Goal: Information Seeking & Learning: Check status

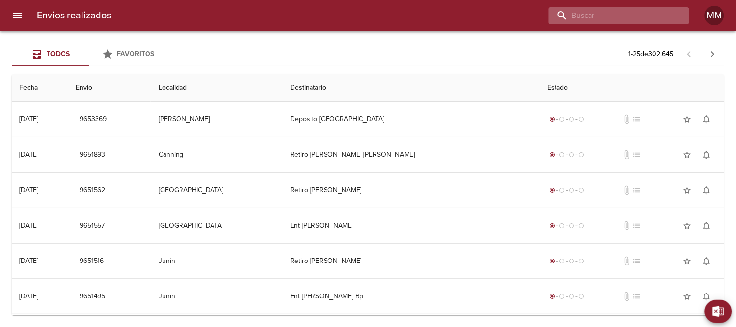
click at [615, 16] on input "buscar" at bounding box center [611, 15] width 124 height 17
paste input "[PERSON_NAME]"
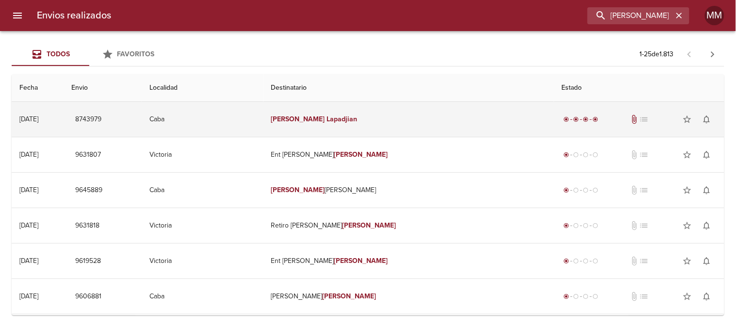
click at [374, 125] on td "[PERSON_NAME]" at bounding box center [409, 119] width 291 height 35
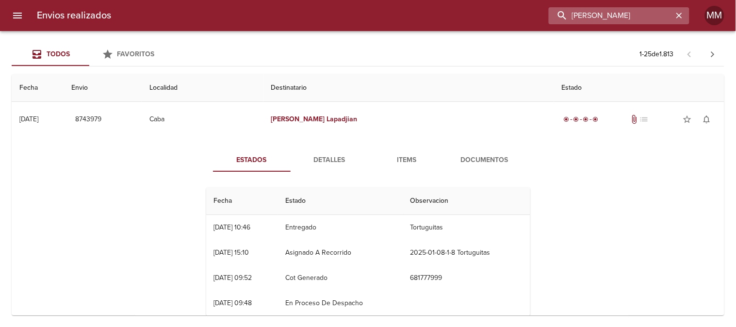
click at [651, 17] on input "[PERSON_NAME]" at bounding box center [611, 15] width 124 height 17
paste input "[PERSON_NAME]"
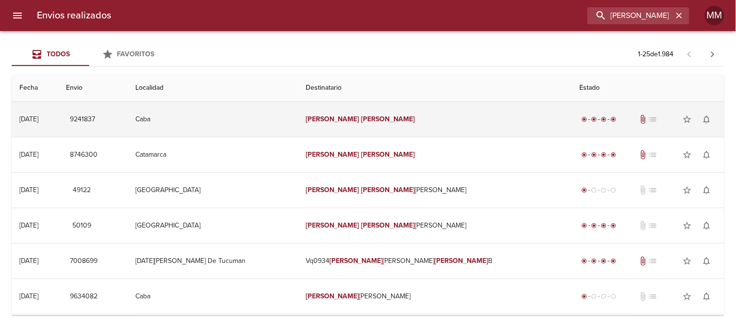
click at [351, 113] on td "[PERSON_NAME]" at bounding box center [435, 119] width 274 height 35
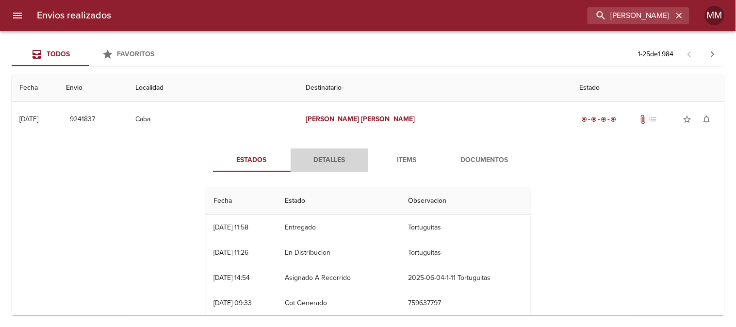
click at [318, 151] on button "Detalles" at bounding box center [330, 160] width 78 height 23
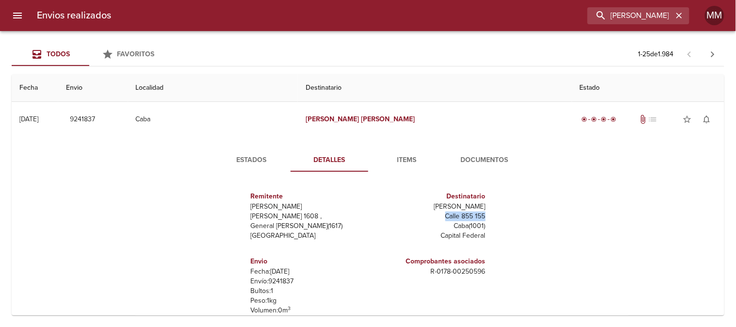
drag, startPoint x: 437, startPoint y: 215, endPoint x: 492, endPoint y: 212, distance: 55.0
click at [491, 212] on div "Remitente [PERSON_NAME] Raul [STREET_ADDRESS][PERSON_NAME] Destinatario Ponce W…" at bounding box center [368, 276] width 332 height 193
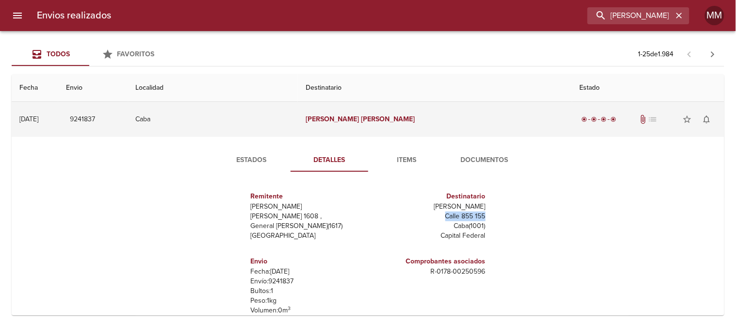
click at [298, 127] on td "Caba" at bounding box center [213, 119] width 170 height 35
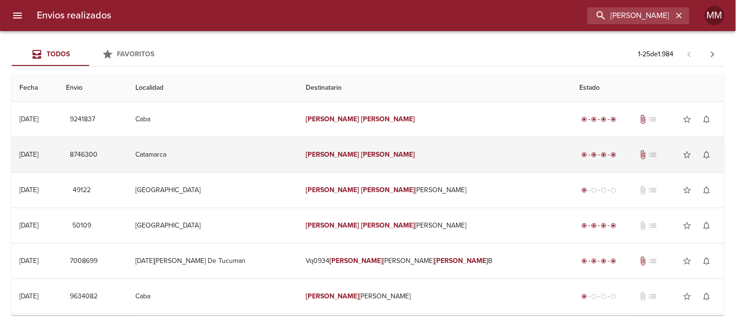
click at [264, 156] on td "Catamarca" at bounding box center [213, 154] width 170 height 35
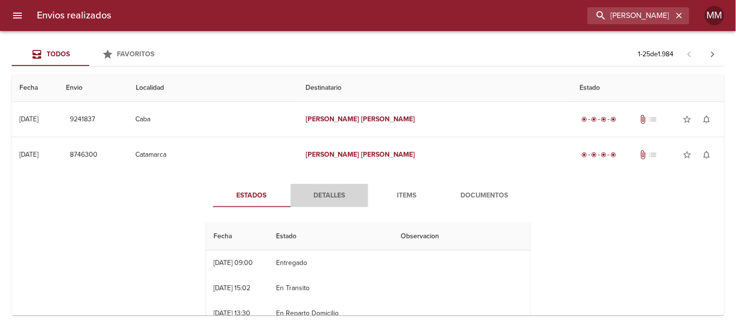
click at [337, 195] on span "Detalles" at bounding box center [330, 196] width 66 height 12
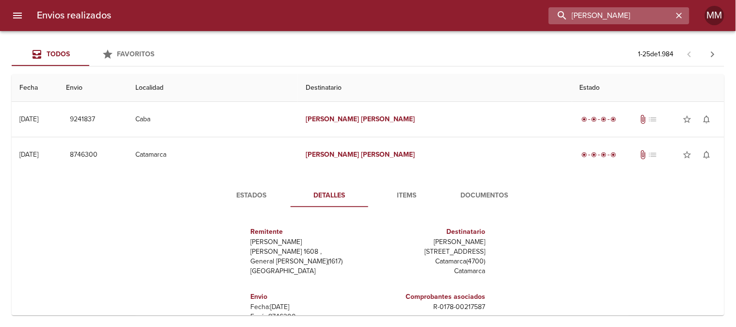
click at [621, 11] on input "[PERSON_NAME]" at bounding box center [611, 15] width 124 height 17
paste input "[PERSON_NAME] [PERSON_NAME]"
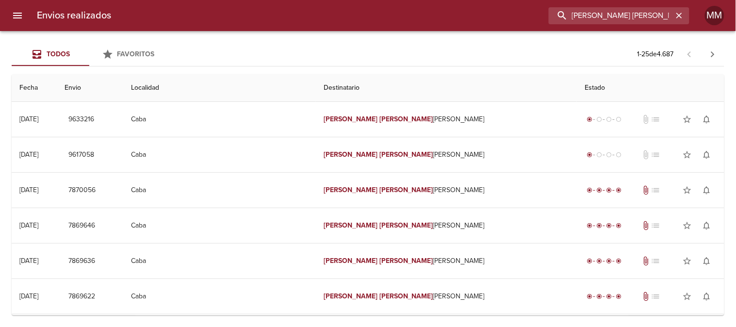
drag, startPoint x: 639, startPoint y: 17, endPoint x: 422, endPoint y: 15, distance: 216.5
click at [448, 20] on div "[PERSON_NAME] [PERSON_NAME]" at bounding box center [404, 15] width 571 height 17
paste input "Collovati"
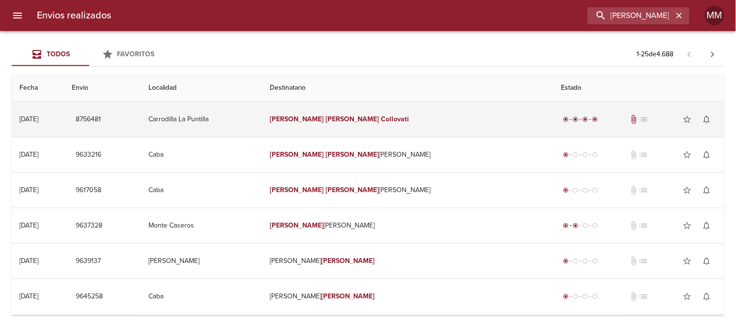
click at [406, 112] on td "[PERSON_NAME]" at bounding box center [408, 119] width 292 height 35
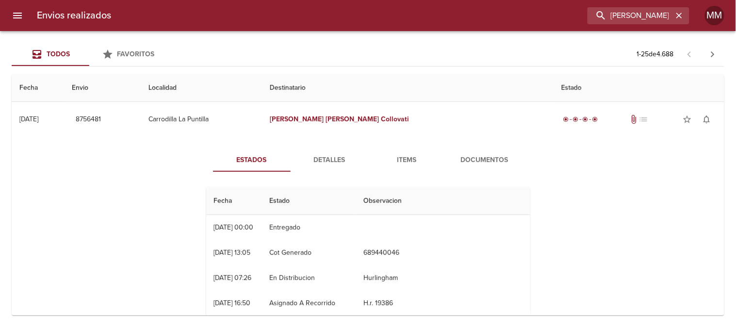
click at [338, 151] on button "Detalles" at bounding box center [330, 160] width 78 height 23
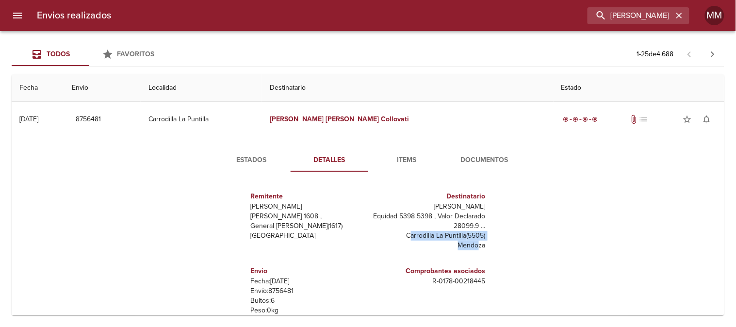
drag, startPoint x: 398, startPoint y: 236, endPoint x: 471, endPoint y: 244, distance: 73.2
click at [471, 244] on div "Destinatario [PERSON_NAME] Equidad 5398 5398 , Valor Declarado 28099.9 ... Carr…" at bounding box center [429, 220] width 114 height 67
click at [439, 210] on p "[PERSON_NAME]" at bounding box center [429, 207] width 114 height 10
click at [387, 212] on p "Equidad 5398 5398 , Valor Declarado 28099.9 ..." at bounding box center [429, 221] width 114 height 19
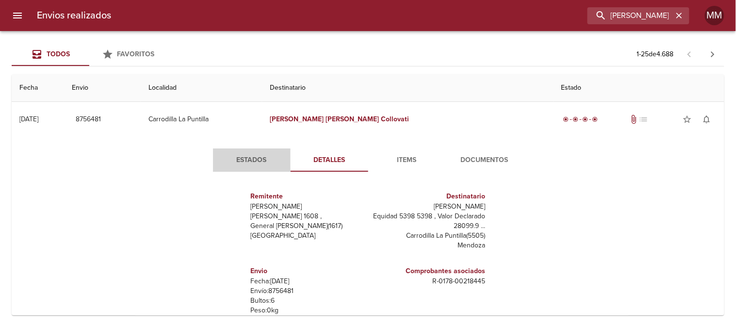
click at [267, 161] on span "Estados" at bounding box center [252, 160] width 66 height 12
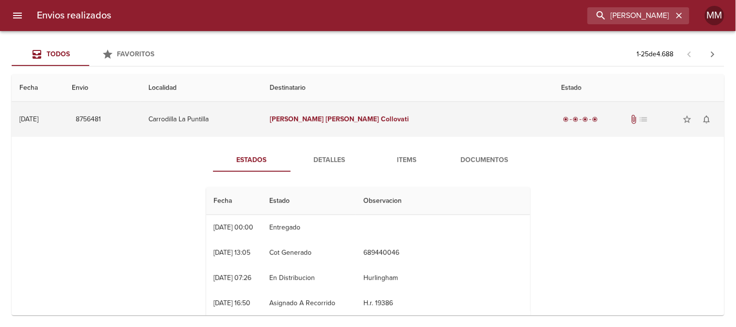
click at [380, 122] on em "[PERSON_NAME]" at bounding box center [353, 119] width 54 height 8
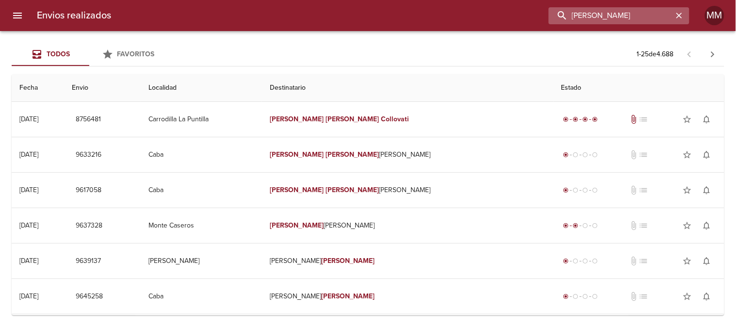
click at [626, 19] on input "[PERSON_NAME]" at bounding box center [611, 15] width 124 height 17
paste input "[PERSON_NAME]"
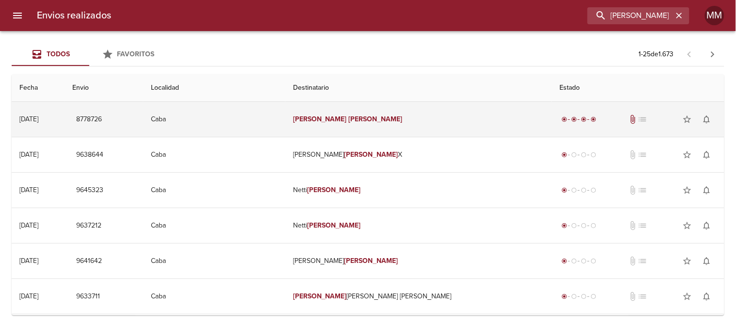
click at [370, 124] on td "[PERSON_NAME]" at bounding box center [418, 119] width 266 height 35
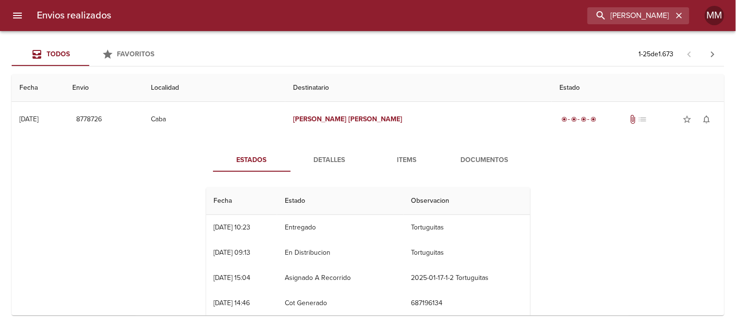
click at [337, 160] on span "Detalles" at bounding box center [330, 160] width 66 height 12
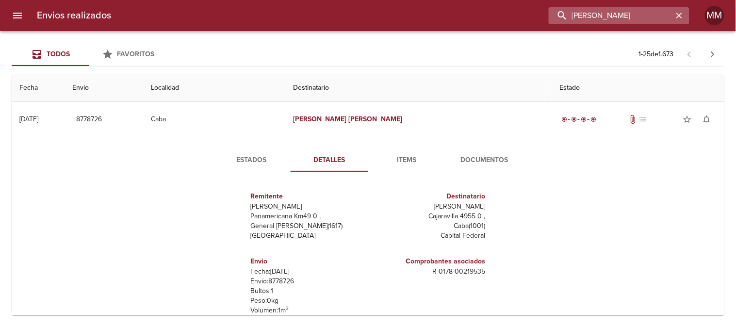
click at [615, 17] on input "[PERSON_NAME]" at bounding box center [611, 15] width 124 height 17
click at [616, 17] on input "[PERSON_NAME]" at bounding box center [611, 15] width 124 height 17
paste input "[PERSON_NAME]"
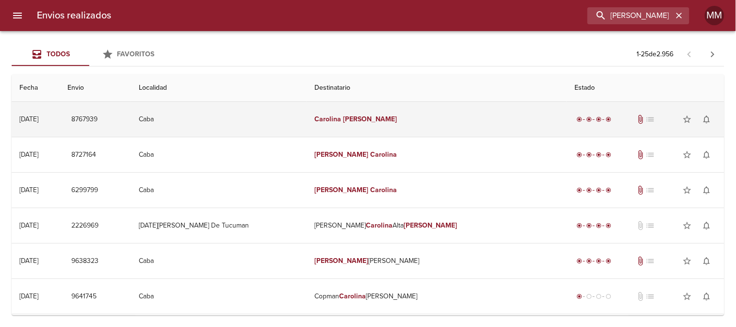
click at [376, 122] on em "[PERSON_NAME]" at bounding box center [370, 119] width 54 height 8
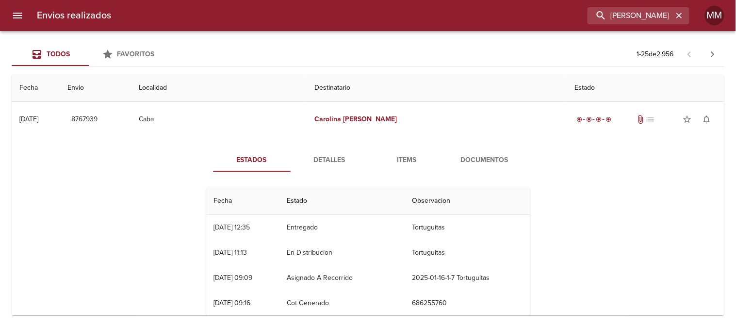
click at [323, 156] on span "Detalles" at bounding box center [330, 160] width 66 height 12
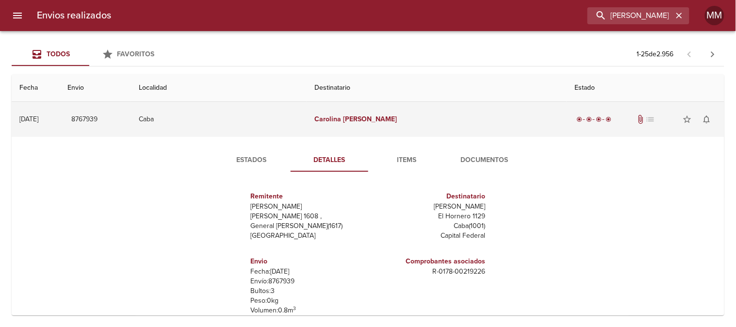
click at [307, 136] on td "Caba" at bounding box center [219, 119] width 176 height 35
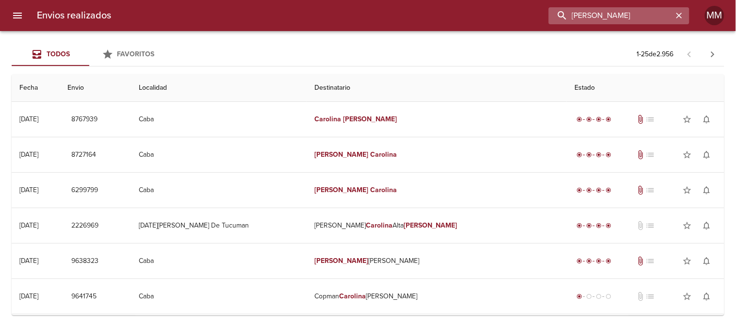
click at [630, 11] on input "[PERSON_NAME]" at bounding box center [611, 15] width 124 height 17
click at [628, 11] on input "[PERSON_NAME]" at bounding box center [611, 15] width 124 height 17
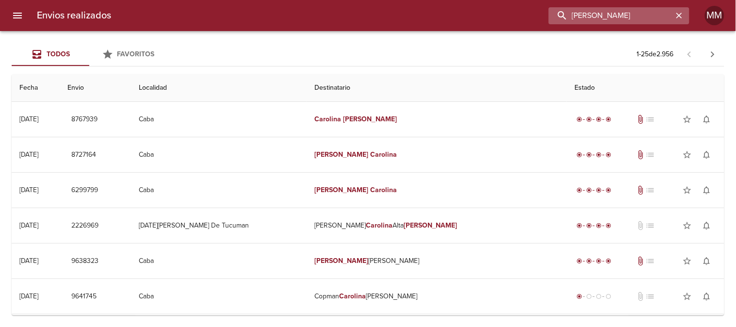
paste input "ynthia [PERSON_NAME]"
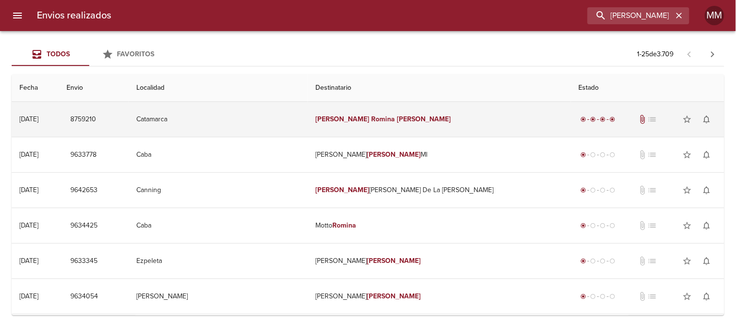
click at [370, 117] on td "[PERSON_NAME] [PERSON_NAME]" at bounding box center [439, 119] width 263 height 35
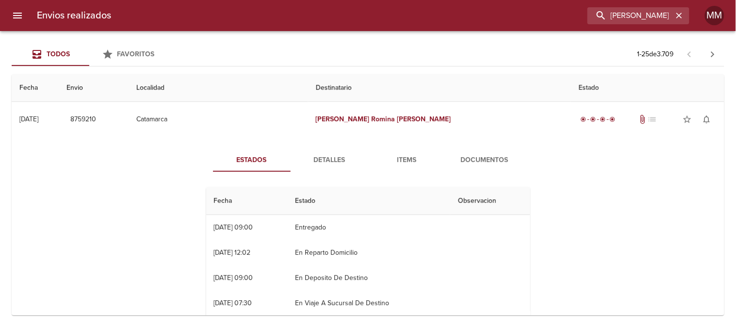
click at [317, 158] on span "Detalles" at bounding box center [330, 160] width 66 height 12
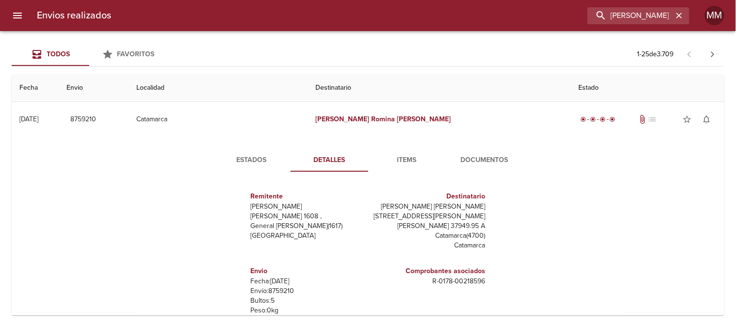
click at [258, 158] on span "Estados" at bounding box center [252, 160] width 66 height 12
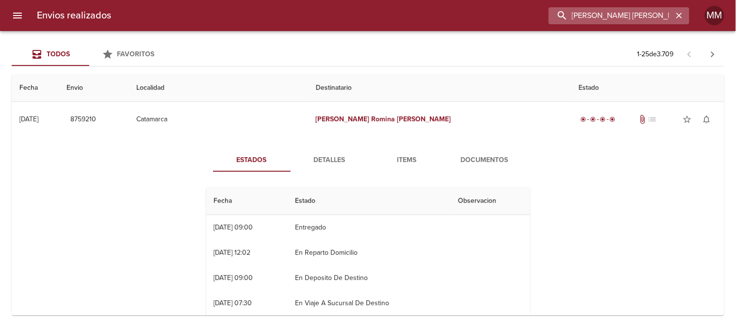
click at [647, 19] on input "[PERSON_NAME] [PERSON_NAME]" at bounding box center [611, 15] width 124 height 17
paste input "[PERSON_NAME]"
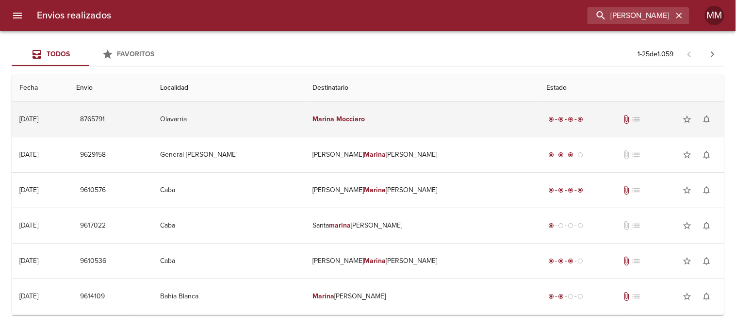
click at [386, 124] on td "[PERSON_NAME]" at bounding box center [422, 119] width 234 height 35
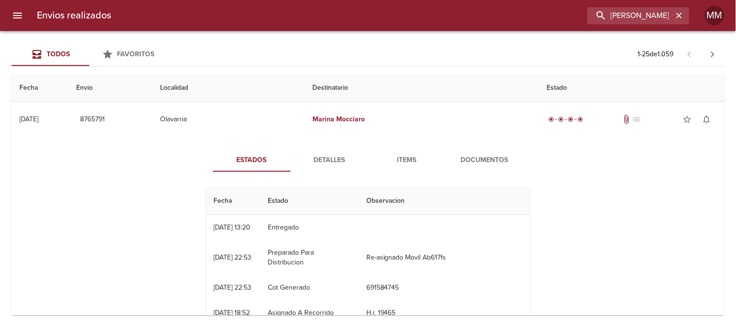
click at [321, 162] on span "Detalles" at bounding box center [330, 160] width 66 height 12
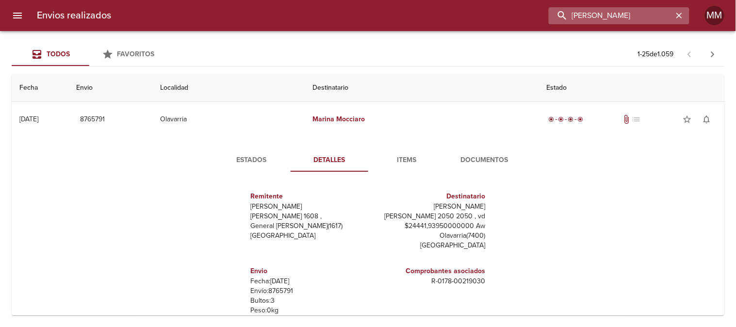
click at [638, 10] on input "[PERSON_NAME]" at bounding box center [611, 15] width 124 height 17
paste input "[PERSON_NAME] [PERSON_NAME] Sout"
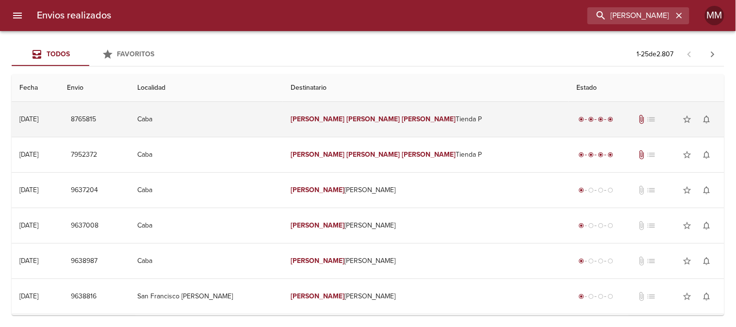
click at [402, 118] on em "[PERSON_NAME]" at bounding box center [429, 119] width 54 height 8
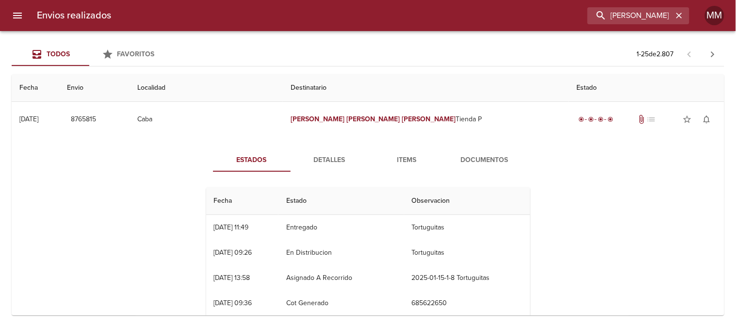
click at [325, 157] on span "Detalles" at bounding box center [330, 160] width 66 height 12
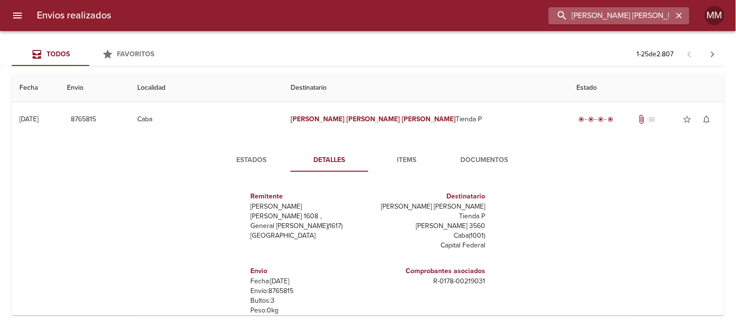
click at [621, 17] on input "[PERSON_NAME] [PERSON_NAME]" at bounding box center [611, 15] width 124 height 17
paste input "[PERSON_NAME]"
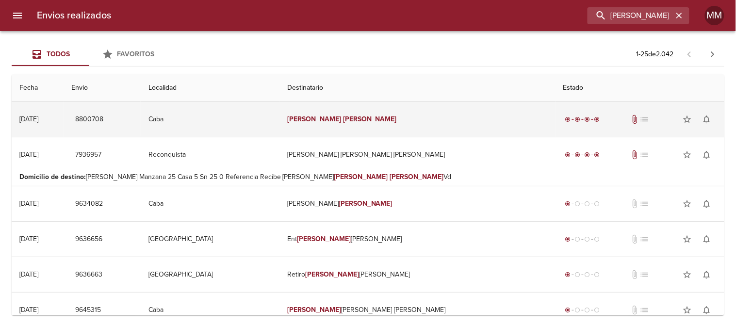
click at [372, 119] on em "[PERSON_NAME]" at bounding box center [370, 119] width 54 height 8
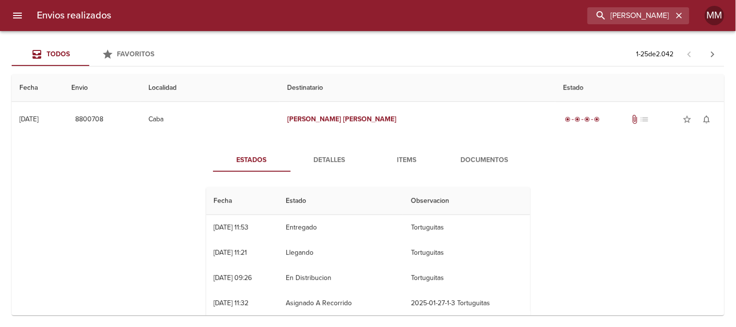
click at [326, 161] on span "Detalles" at bounding box center [330, 160] width 66 height 12
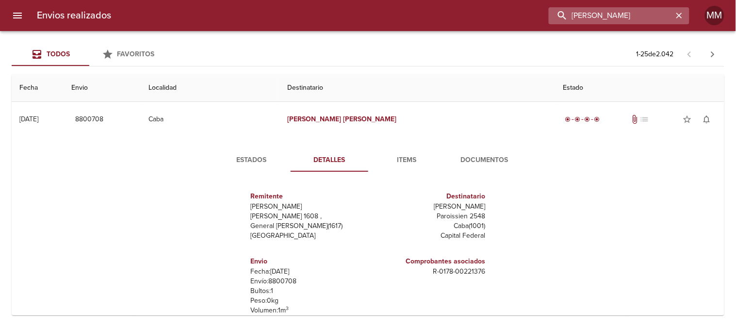
click at [633, 15] on input "[PERSON_NAME]" at bounding box center [611, 15] width 124 height 17
paste input "[PERSON_NAME] [PERSON_NAME]"
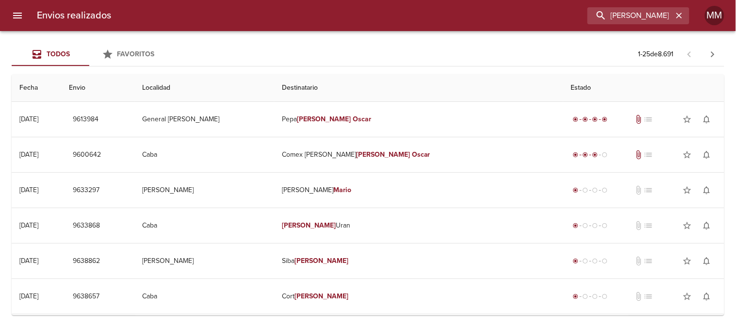
drag, startPoint x: 614, startPoint y: 25, endPoint x: 603, endPoint y: 16, distance: 13.8
click at [613, 25] on div "Envios realizados [PERSON_NAME] [PERSON_NAME] MM" at bounding box center [368, 15] width 736 height 31
click at [598, 14] on input "[PERSON_NAME] [PERSON_NAME]" at bounding box center [611, 15] width 124 height 17
click at [585, 18] on input "[PERSON_NAME] [PERSON_NAME]" at bounding box center [611, 15] width 124 height 17
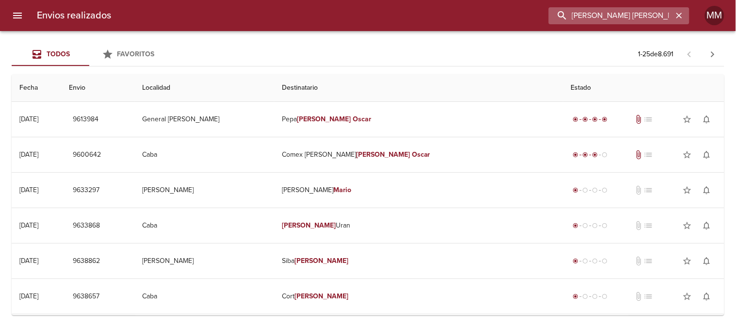
click at [585, 18] on input "[PERSON_NAME] [PERSON_NAME]" at bounding box center [611, 15] width 124 height 17
paste input "[PERSON_NAME] [PERSON_NAME] Jumilla"
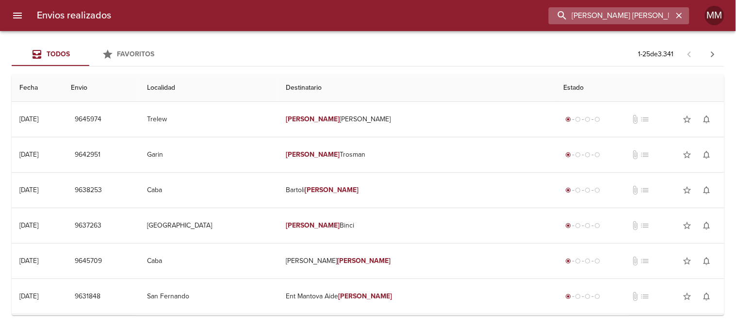
click at [591, 13] on input "[PERSON_NAME] [PERSON_NAME] Jumilla" at bounding box center [611, 15] width 124 height 17
paste input "[PERSON_NAME]"
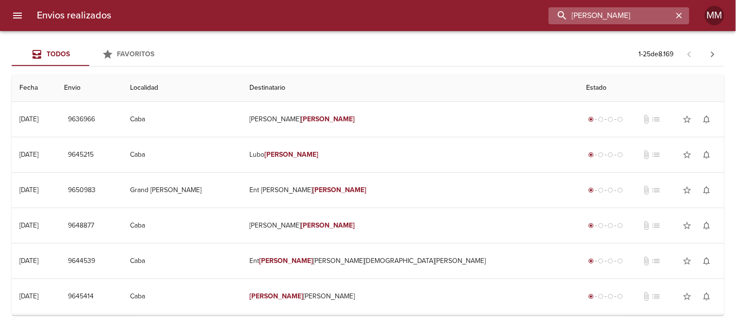
click at [624, 15] on input "[PERSON_NAME]" at bounding box center [611, 15] width 124 height 17
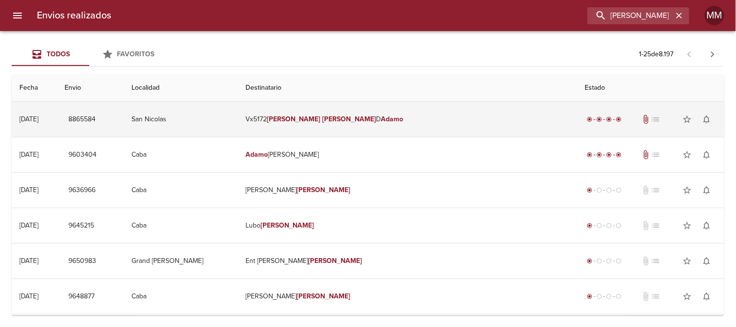
click at [321, 123] on em "[PERSON_NAME]" at bounding box center [294, 119] width 54 height 8
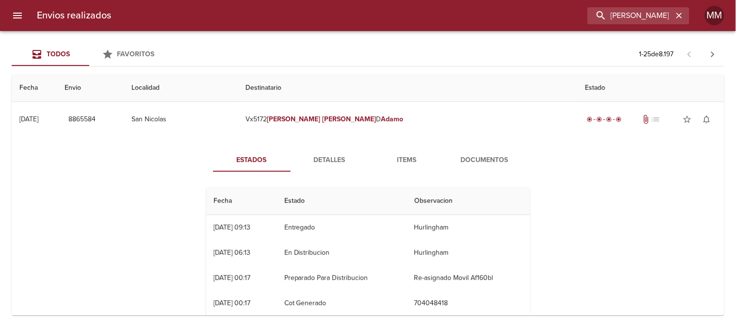
click at [649, 26] on div "Envios realizados [PERSON_NAME] D [PERSON_NAME]" at bounding box center [368, 15] width 736 height 31
click at [636, 17] on input "[PERSON_NAME] [PERSON_NAME]" at bounding box center [611, 15] width 124 height 17
paste input "[PERSON_NAME] [PERSON_NAME]"
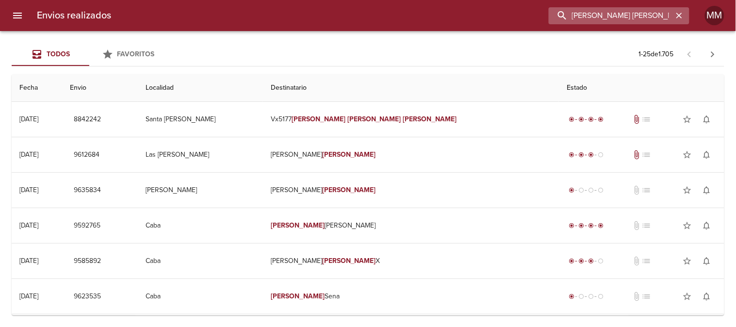
click at [608, 17] on input "[PERSON_NAME] [PERSON_NAME]" at bounding box center [611, 15] width 124 height 17
click at [609, 16] on input "[PERSON_NAME] [PERSON_NAME]" at bounding box center [611, 15] width 124 height 17
paste input "[PERSON_NAME]"
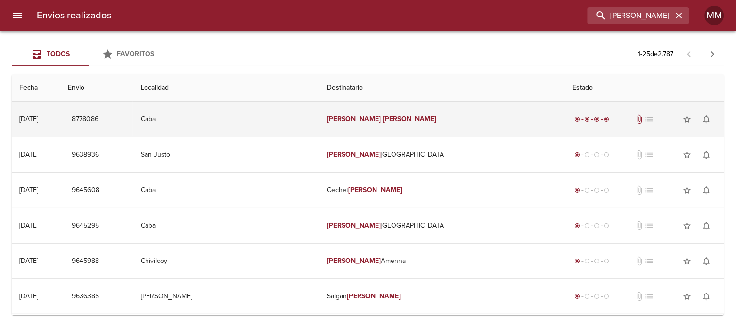
click at [412, 116] on td "[PERSON_NAME]" at bounding box center [442, 119] width 246 height 35
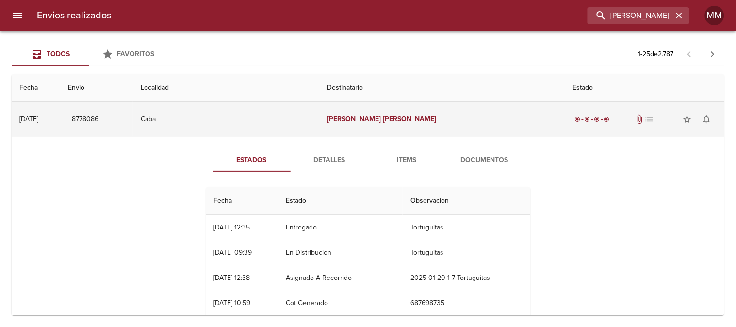
click at [397, 114] on td "[PERSON_NAME]" at bounding box center [442, 119] width 246 height 35
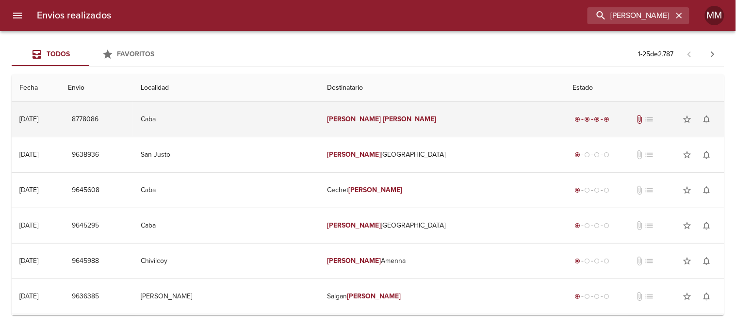
click at [397, 114] on td "[PERSON_NAME]" at bounding box center [442, 119] width 246 height 35
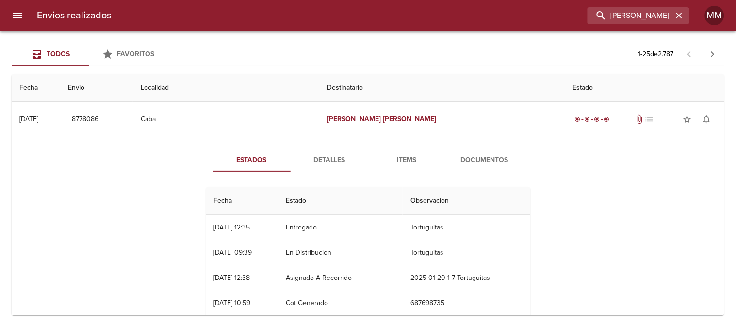
click at [336, 155] on span "Detalles" at bounding box center [330, 160] width 66 height 12
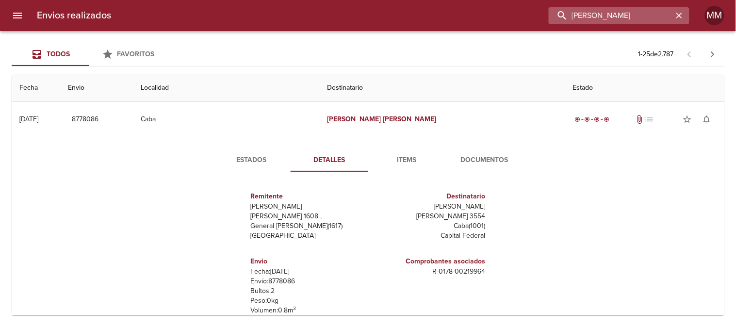
click at [627, 13] on input "[PERSON_NAME]" at bounding box center [611, 15] width 124 height 17
click at [626, 13] on input "[PERSON_NAME]" at bounding box center [611, 15] width 124 height 17
paste input "[PERSON_NAME]"
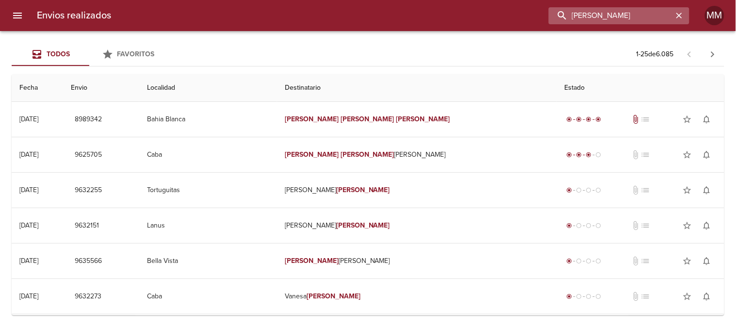
click at [595, 10] on input "[PERSON_NAME]" at bounding box center [611, 15] width 124 height 17
paste input "[PERSON_NAME]"
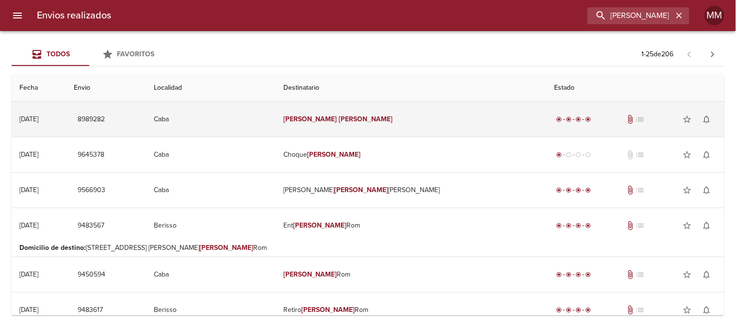
click at [385, 120] on em "[PERSON_NAME]" at bounding box center [366, 119] width 54 height 8
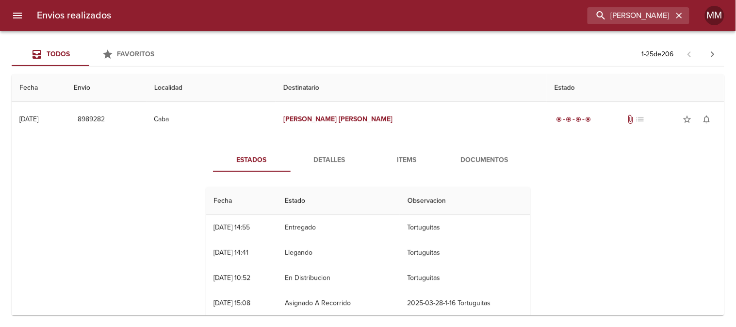
click at [327, 158] on span "Detalles" at bounding box center [330, 160] width 66 height 12
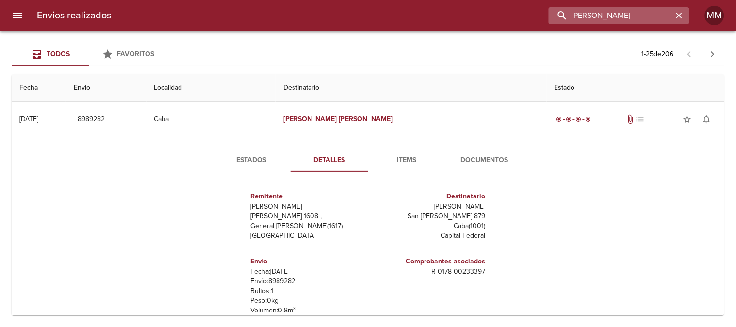
click at [620, 11] on input "[PERSON_NAME]" at bounding box center [611, 15] width 124 height 17
paste input "[PERSON_NAME]"
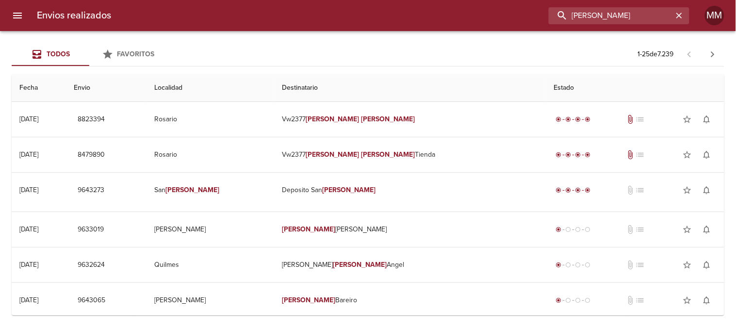
drag, startPoint x: 630, startPoint y: 12, endPoint x: 489, endPoint y: 17, distance: 141.4
click at [489, 17] on div "[PERSON_NAME]" at bounding box center [404, 15] width 571 height 17
paste input "[DATE][PERSON_NAME]"
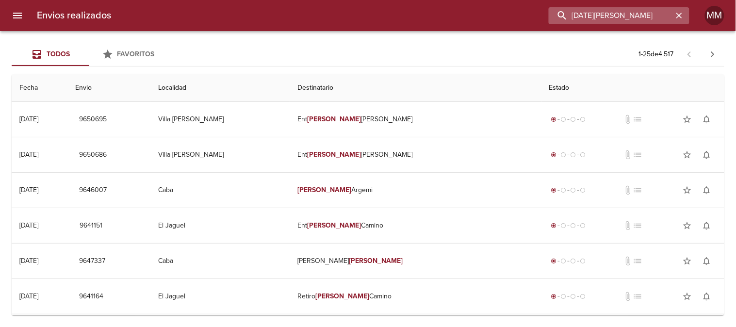
click at [580, 19] on input "[DATE][PERSON_NAME]" at bounding box center [611, 15] width 124 height 17
click at [579, 19] on input "[DATE][PERSON_NAME]" at bounding box center [611, 15] width 124 height 17
paste input "[PERSON_NAME]"
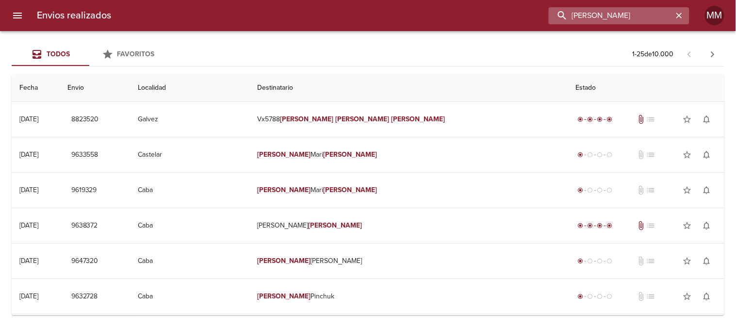
click at [621, 15] on input "[PERSON_NAME]" at bounding box center [611, 15] width 124 height 17
paste input "[PERSON_NAME]"
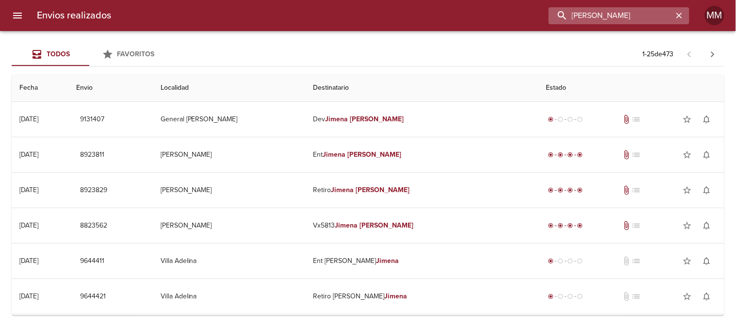
click at [579, 12] on input "[PERSON_NAME]" at bounding box center [611, 15] width 124 height 17
paste input "[PERSON_NAME]"
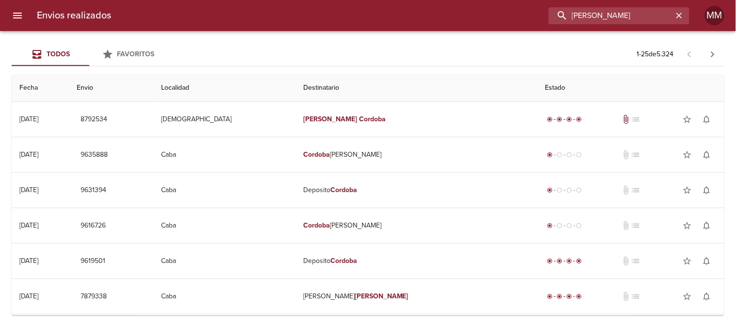
drag, startPoint x: 645, startPoint y: 14, endPoint x: 491, endPoint y: 15, distance: 153.4
click at [493, 15] on div "[PERSON_NAME]" at bounding box center [404, 15] width 571 height 17
paste input "[PERSON_NAME]"
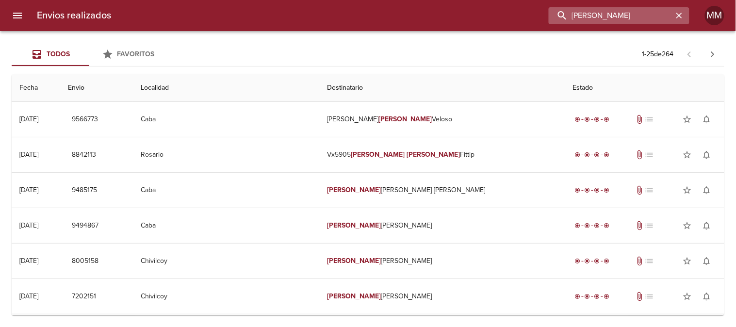
click at [583, 21] on input "[PERSON_NAME]" at bounding box center [611, 15] width 124 height 17
paste input "riadna [PERSON_NAME]"
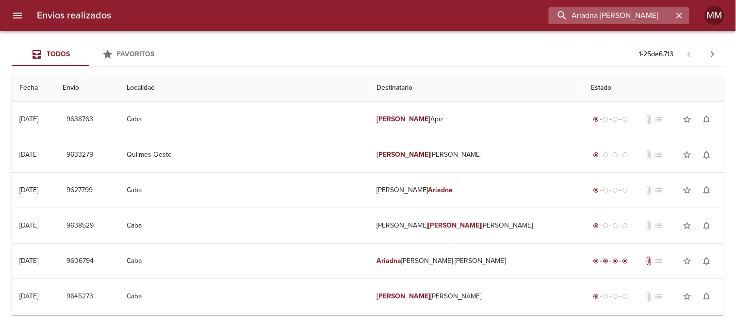
click at [603, 21] on input "Ariadna [PERSON_NAME]" at bounding box center [611, 15] width 124 height 17
paste input "buscar"
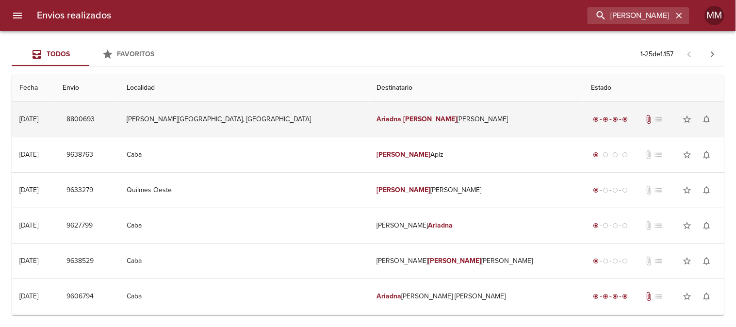
click at [381, 122] on td "Ariadna [PERSON_NAME] Flo" at bounding box center [476, 119] width 215 height 35
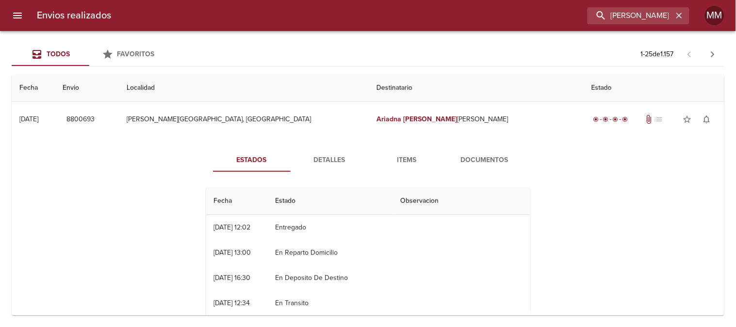
click at [327, 158] on span "Detalles" at bounding box center [330, 160] width 66 height 12
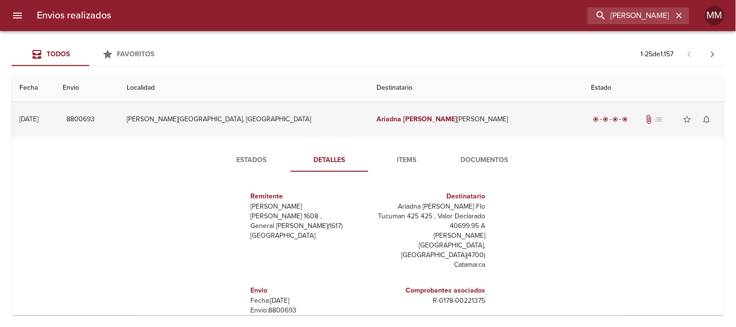
click at [269, 122] on td "[PERSON_NAME][GEOGRAPHIC_DATA], [GEOGRAPHIC_DATA]" at bounding box center [244, 119] width 250 height 35
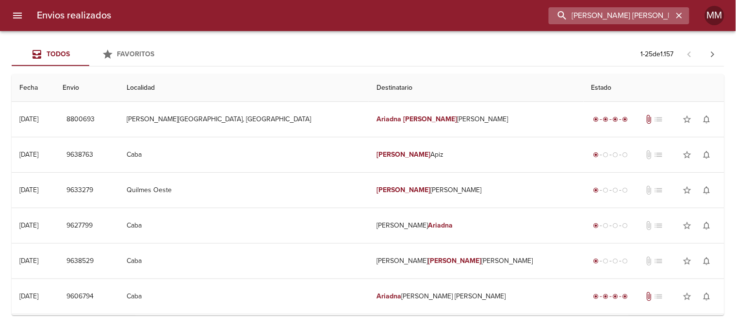
click at [622, 20] on input "[PERSON_NAME] [PERSON_NAME]" at bounding box center [611, 15] width 124 height 17
paste input "[PERSON_NAME]"
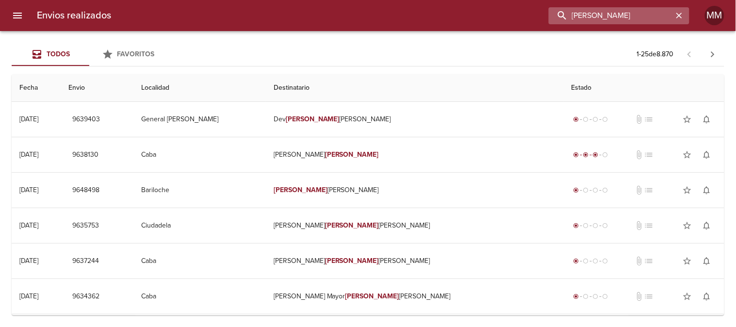
click at [613, 11] on input "[PERSON_NAME]" at bounding box center [611, 15] width 124 height 17
paste input "buscar"
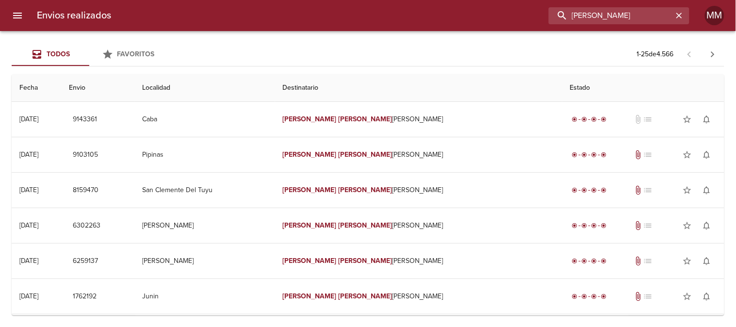
drag, startPoint x: 634, startPoint y: 14, endPoint x: 442, endPoint y: 15, distance: 192.7
click at [457, 16] on div "[PERSON_NAME]" at bounding box center [404, 15] width 571 height 17
paste input "[PERSON_NAME]"
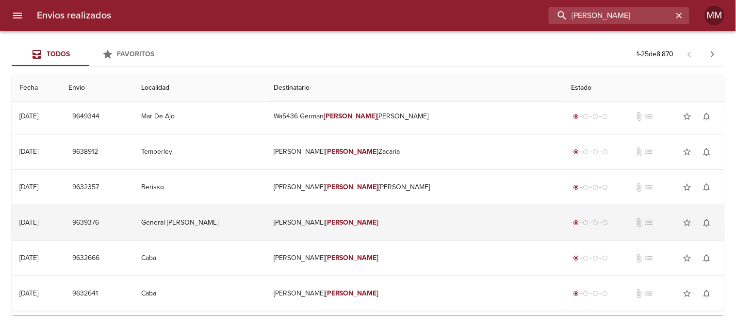
scroll to position [269, 0]
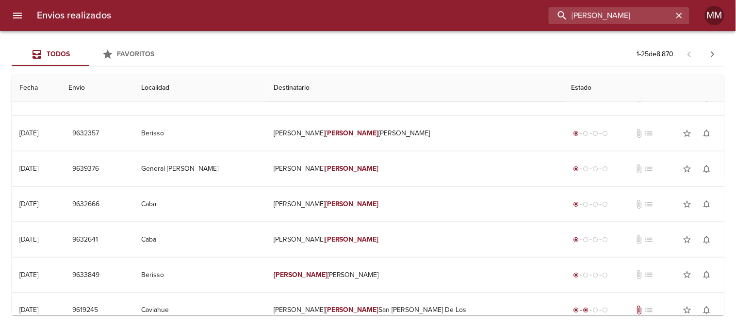
drag, startPoint x: 667, startPoint y: 16, endPoint x: 537, endPoint y: 20, distance: 129.7
click at [538, 20] on div "[PERSON_NAME]" at bounding box center [404, 15] width 571 height 17
paste input "[PERSON_NAME]"
type input "[PERSON_NAME]"
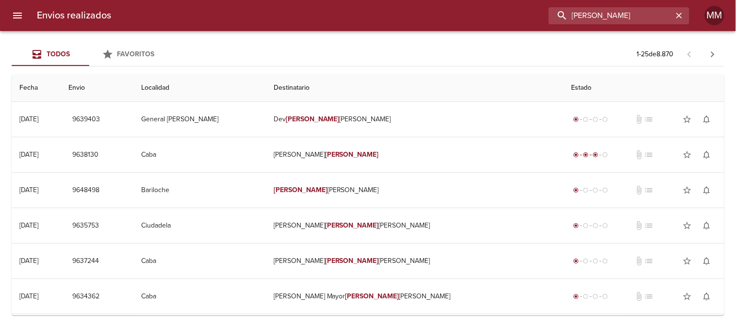
scroll to position [0, 0]
drag, startPoint x: 670, startPoint y: 12, endPoint x: 450, endPoint y: 33, distance: 221.9
click at [483, 0] on div "Envios realizados [PERSON_NAME] [PERSON_NAME] Todos Favoritos 1 - 25 de 8.870 F…" at bounding box center [368, 0] width 736 height 0
click at [590, 15] on input "buscar" at bounding box center [611, 15] width 124 height 17
paste input "[PERSON_NAME]"
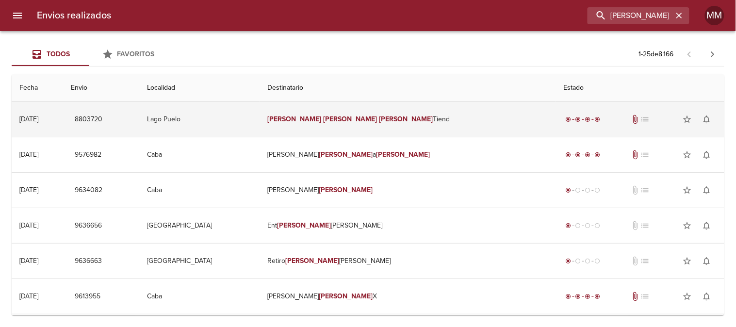
click at [329, 112] on td "[PERSON_NAME] Tiend" at bounding box center [408, 119] width 296 height 35
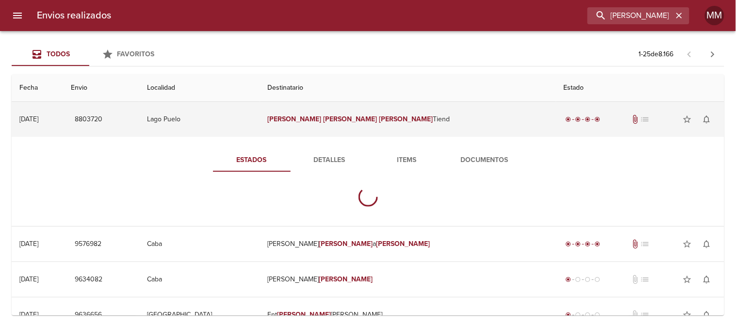
click at [342, 117] on em "[PERSON_NAME]" at bounding box center [351, 119] width 54 height 8
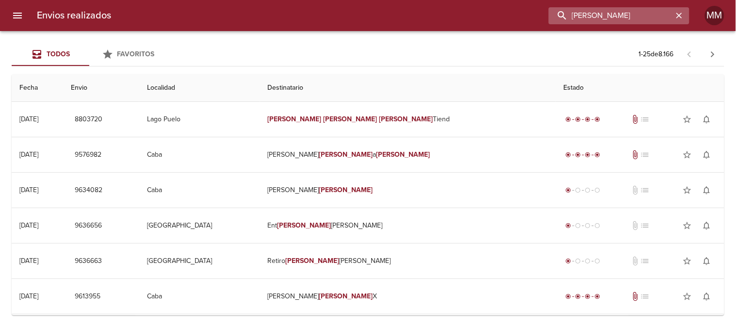
click at [642, 17] on input "[PERSON_NAME]" at bounding box center [611, 15] width 124 height 17
paste input "[PERSON_NAME] [PERSON_NAME]"
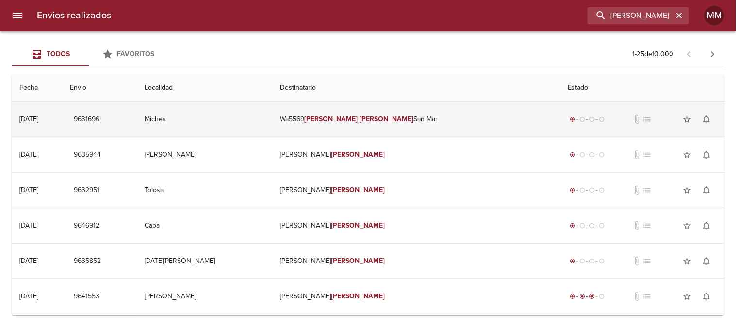
click at [339, 118] on td "Wa5569 [PERSON_NAME] Mar" at bounding box center [416, 119] width 288 height 35
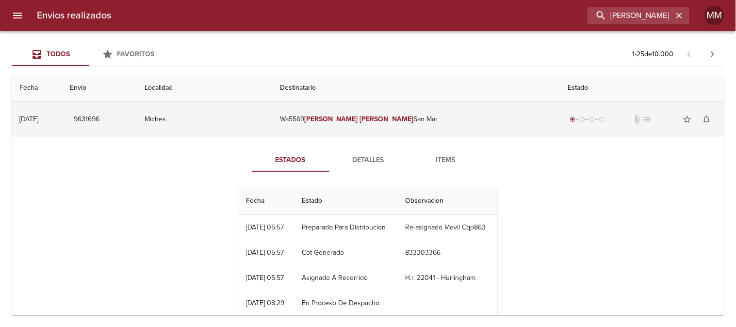
click at [384, 117] on em "[PERSON_NAME]" at bounding box center [387, 119] width 54 height 8
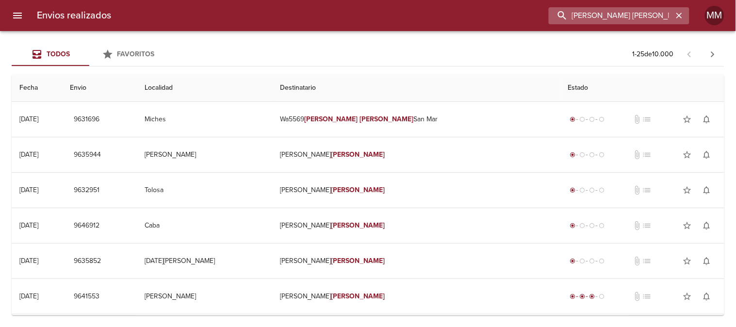
click at [664, 15] on input "[PERSON_NAME] [PERSON_NAME]" at bounding box center [611, 15] width 124 height 17
click at [664, 13] on input "[PERSON_NAME] [PERSON_NAME]" at bounding box center [611, 15] width 124 height 17
click at [654, 17] on input "[PERSON_NAME] [PERSON_NAME]" at bounding box center [611, 15] width 124 height 17
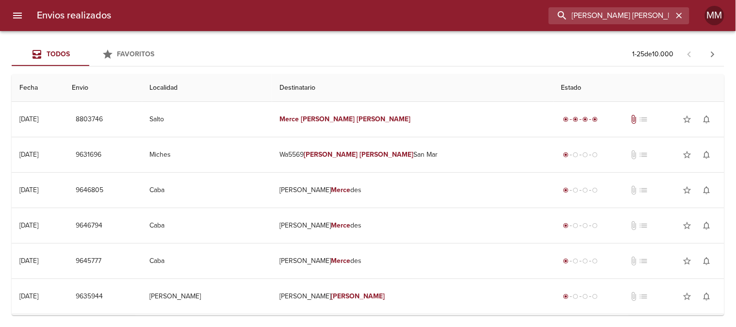
drag, startPoint x: 655, startPoint y: 20, endPoint x: 508, endPoint y: 17, distance: 147.1
click at [508, 17] on div "[PERSON_NAME] [PERSON_NAME]" at bounding box center [404, 15] width 571 height 17
paste input "[PERSON_NAME]"
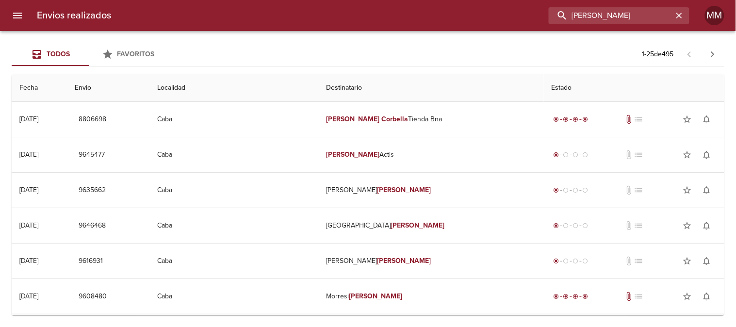
drag, startPoint x: 644, startPoint y: 11, endPoint x: 465, endPoint y: 11, distance: 178.6
click at [465, 11] on div "[PERSON_NAME]" at bounding box center [404, 15] width 571 height 17
paste input "[PERSON_NAME]"
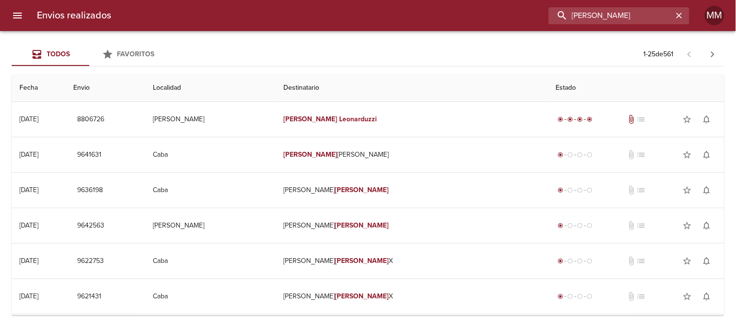
drag, startPoint x: 653, startPoint y: 13, endPoint x: 500, endPoint y: 14, distance: 152.9
click at [500, 14] on div "[PERSON_NAME]" at bounding box center [404, 15] width 571 height 17
paste input "[PERSON_NAME]"
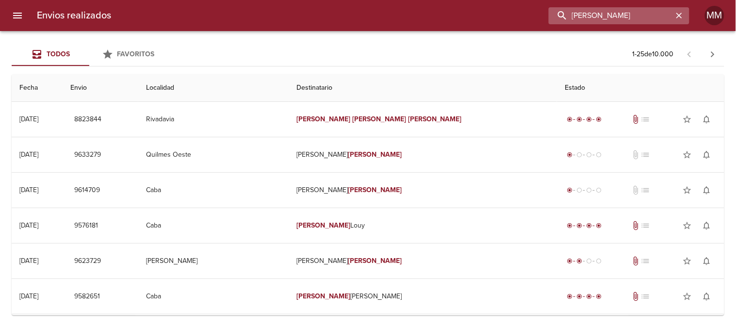
drag, startPoint x: 646, startPoint y: 13, endPoint x: 625, endPoint y: 11, distance: 21.0
click at [625, 11] on input "[PERSON_NAME]" at bounding box center [611, 15] width 124 height 17
drag, startPoint x: 658, startPoint y: 13, endPoint x: 516, endPoint y: 0, distance: 142.8
click at [516, 0] on div "Envios realizados [PERSON_NAME] MM" at bounding box center [368, 15] width 736 height 31
paste input "[PERSON_NAME]"
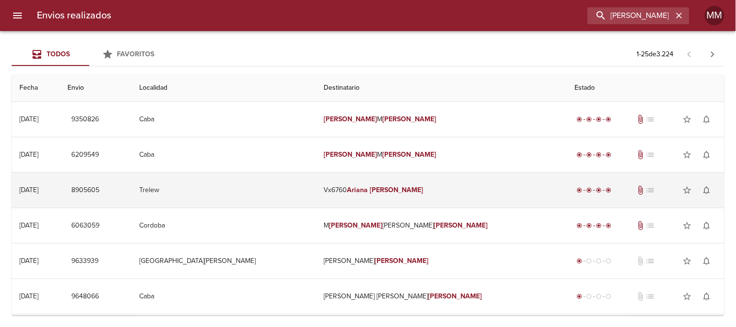
click at [261, 183] on td "Trelew" at bounding box center [224, 190] width 184 height 35
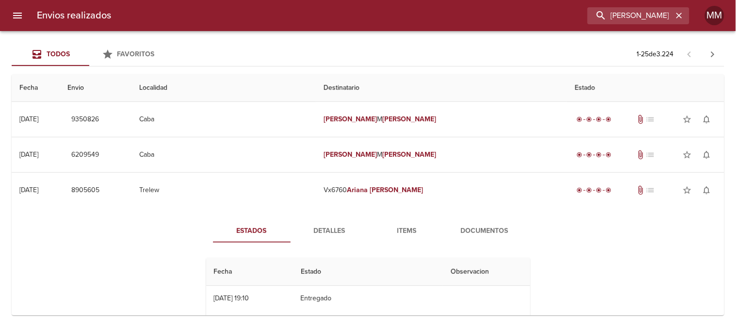
click at [337, 245] on div "Estados Detalles Items Documentos Fecha Estado Observacion 06/03 [DATE] 19:10 E…" at bounding box center [369, 331] width 350 height 225
click at [327, 233] on span "Detalles" at bounding box center [330, 231] width 66 height 12
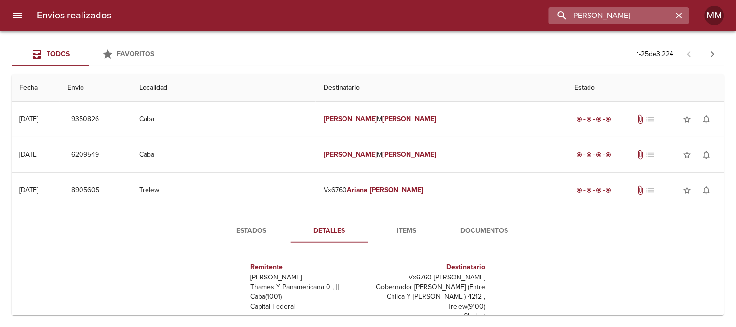
drag, startPoint x: 654, startPoint y: 17, endPoint x: 568, endPoint y: 18, distance: 85.4
click at [570, 18] on input "[PERSON_NAME]" at bounding box center [611, 15] width 124 height 17
paste input "[PERSON_NAME] [PERSON_NAME]"
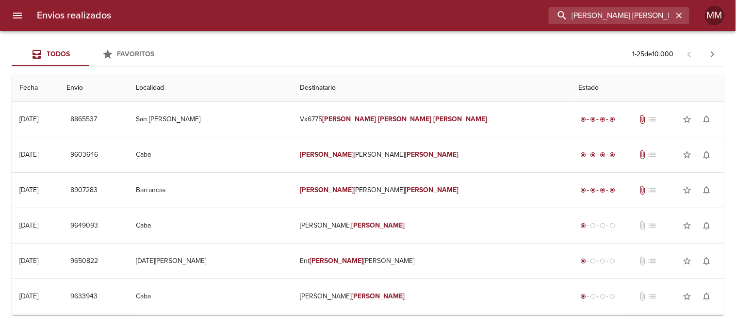
drag, startPoint x: 639, startPoint y: 13, endPoint x: 481, endPoint y: 18, distance: 157.8
click at [482, 18] on div "[PERSON_NAME] [PERSON_NAME]" at bounding box center [404, 15] width 571 height 17
paste input "[PERSON_NAME]"
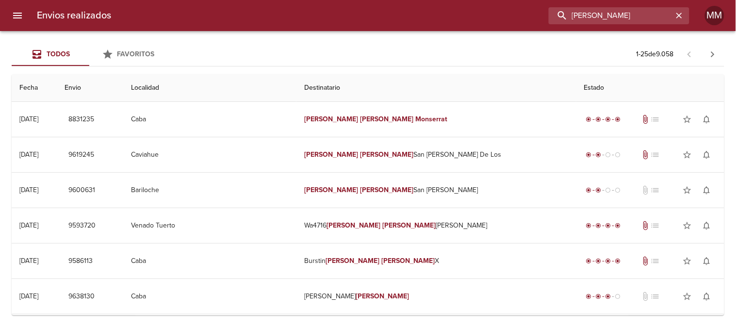
drag, startPoint x: 624, startPoint y: 13, endPoint x: 540, endPoint y: 17, distance: 84.6
click at [540, 17] on div "[PERSON_NAME]" at bounding box center [404, 15] width 571 height 17
paste input "[PERSON_NAME]"
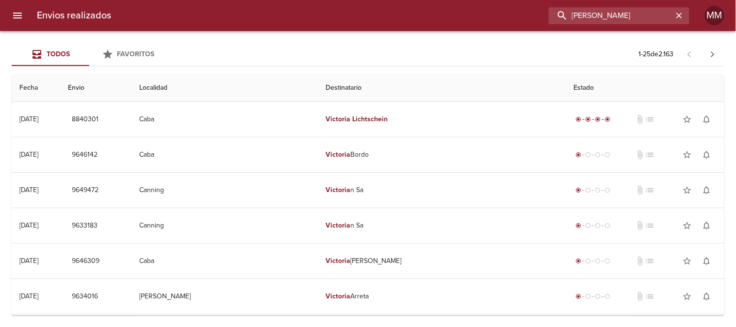
drag, startPoint x: 648, startPoint y: 21, endPoint x: 531, endPoint y: 13, distance: 117.8
click at [539, 13] on div "[PERSON_NAME]" at bounding box center [404, 15] width 571 height 17
paste input "[PERSON_NAME]"
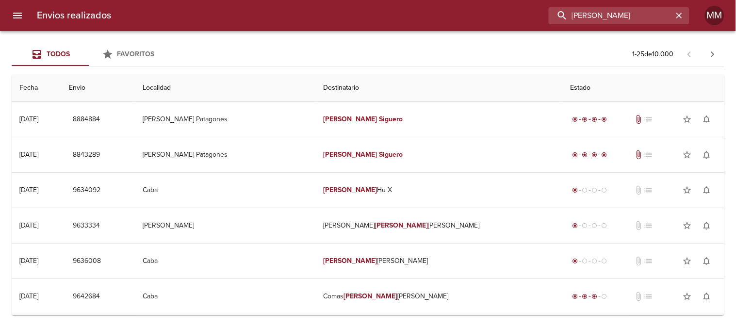
drag, startPoint x: 637, startPoint y: 11, endPoint x: 487, endPoint y: 17, distance: 150.1
click at [490, 17] on div "[PERSON_NAME]" at bounding box center [404, 15] width 571 height 17
paste input "[PERSON_NAME]"
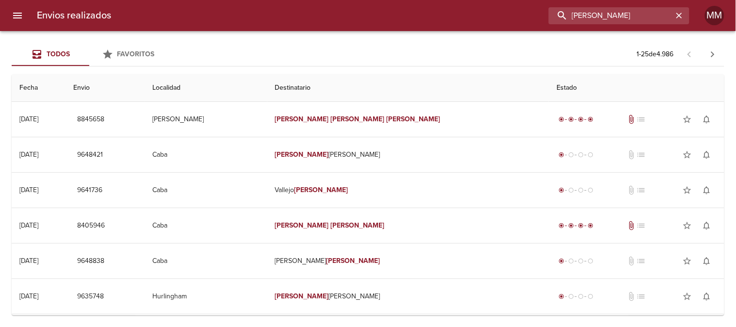
drag, startPoint x: 649, startPoint y: 16, endPoint x: 530, endPoint y: 13, distance: 119.4
click at [530, 13] on div "[PERSON_NAME]" at bounding box center [404, 15] width 571 height 17
paste input "[PERSON_NAME]"
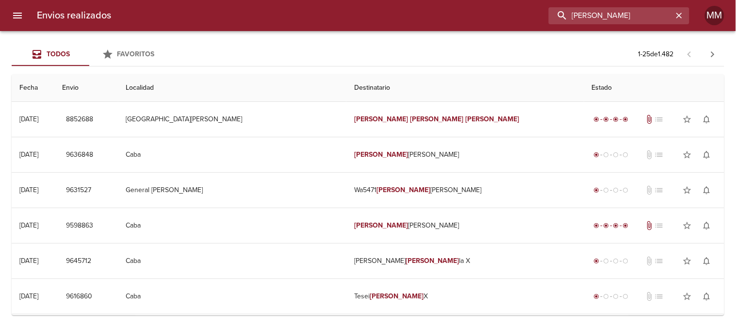
drag, startPoint x: 664, startPoint y: 16, endPoint x: 535, endPoint y: 16, distance: 129.1
click at [540, 17] on div "[PERSON_NAME]" at bounding box center [404, 15] width 571 height 17
paste input "[PERSON_NAME]"
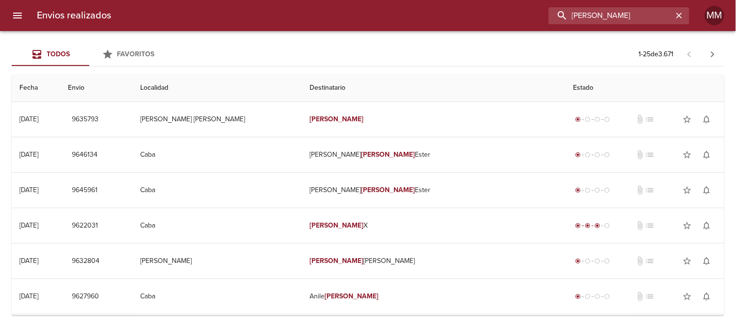
drag, startPoint x: 658, startPoint y: 17, endPoint x: 516, endPoint y: 17, distance: 142.2
click at [517, 17] on div "[PERSON_NAME]" at bounding box center [404, 15] width 571 height 17
paste input "VX7488"
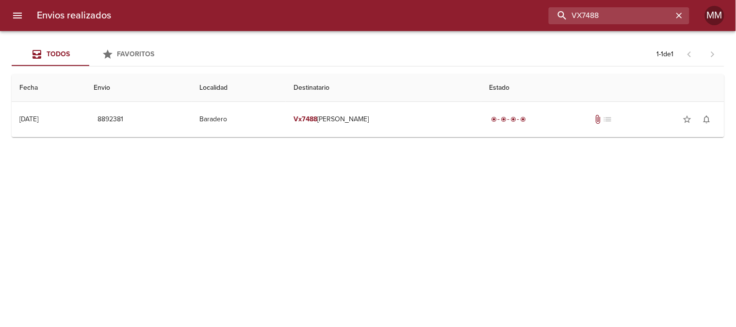
drag, startPoint x: 636, startPoint y: 16, endPoint x: 523, endPoint y: 10, distance: 112.8
click at [523, 10] on div "VX7488" at bounding box center [404, 15] width 571 height 17
paste input "[PERSON_NAME]"
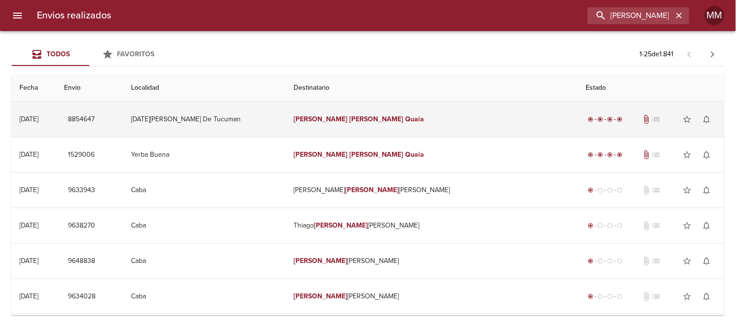
click at [346, 117] on em "[PERSON_NAME]" at bounding box center [321, 119] width 54 height 8
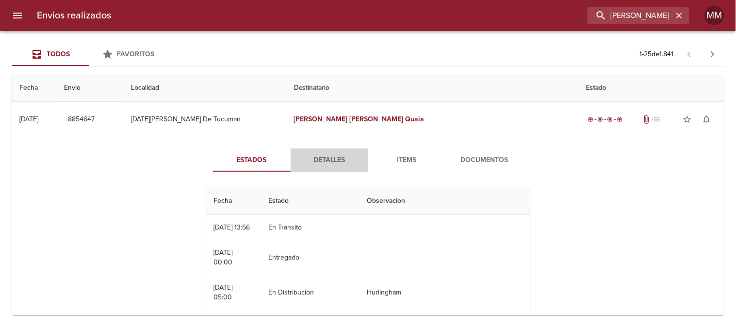
click at [312, 158] on span "Detalles" at bounding box center [330, 160] width 66 height 12
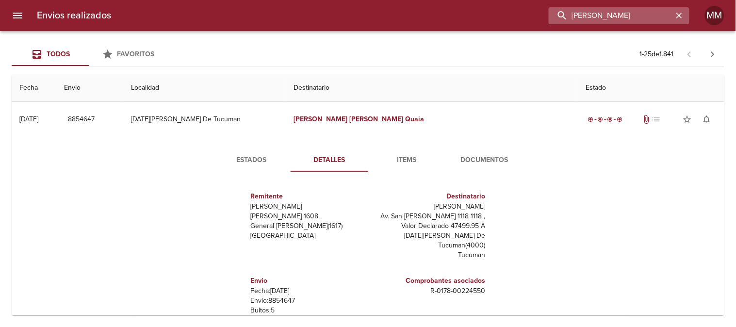
click at [652, 14] on input "[PERSON_NAME]" at bounding box center [611, 15] width 124 height 17
paste input "[PERSON_NAME]"
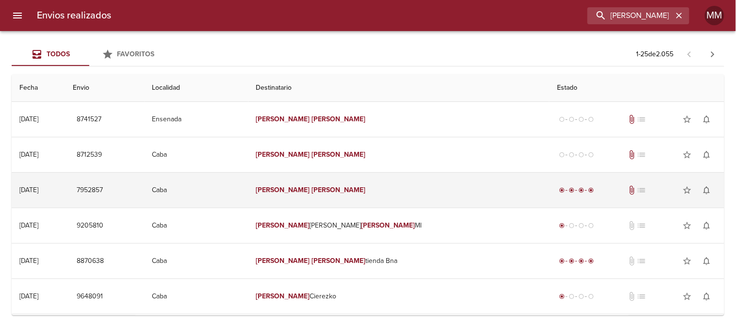
click at [327, 183] on td "[PERSON_NAME]" at bounding box center [399, 190] width 301 height 35
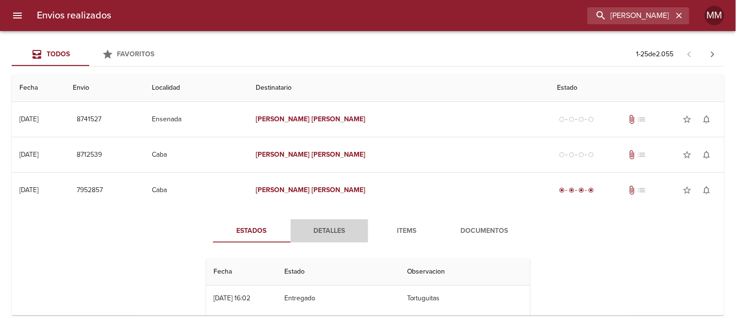
click at [326, 225] on span "Detalles" at bounding box center [330, 231] width 66 height 12
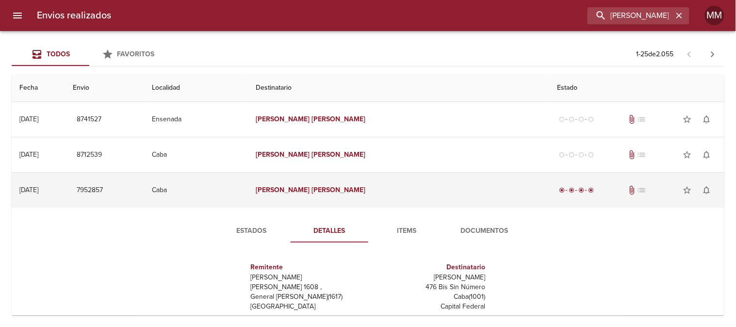
click at [310, 186] on em "[PERSON_NAME]" at bounding box center [283, 190] width 54 height 8
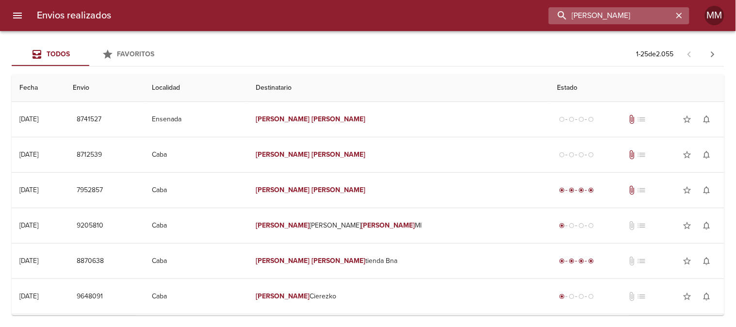
drag, startPoint x: 665, startPoint y: 17, endPoint x: 659, endPoint y: 17, distance: 6.3
click at [661, 17] on input "[PERSON_NAME]" at bounding box center [611, 15] width 124 height 17
click at [633, 17] on input "[PERSON_NAME]" at bounding box center [611, 15] width 124 height 17
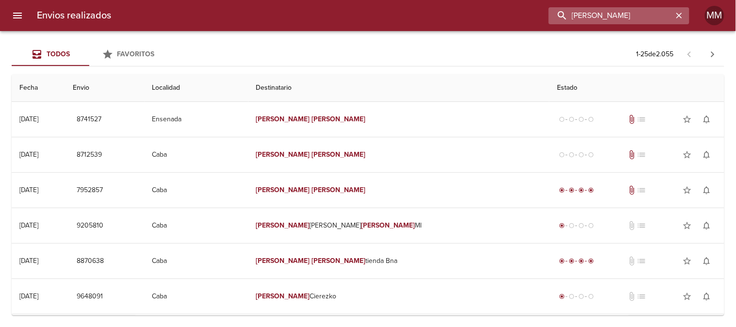
paste input "[PERSON_NAME] BNA"
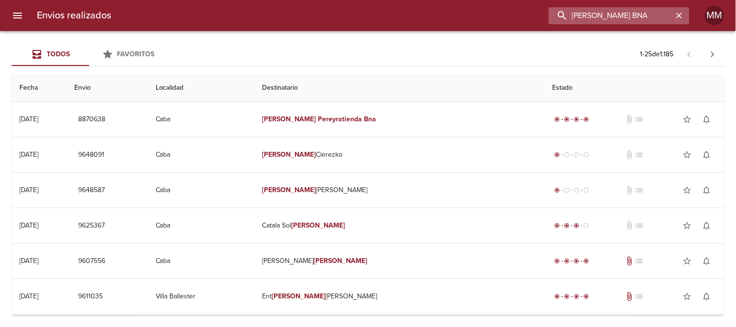
click at [631, 14] on input "[PERSON_NAME] BNA" at bounding box center [611, 15] width 124 height 17
paste input "[PERSON_NAME]"
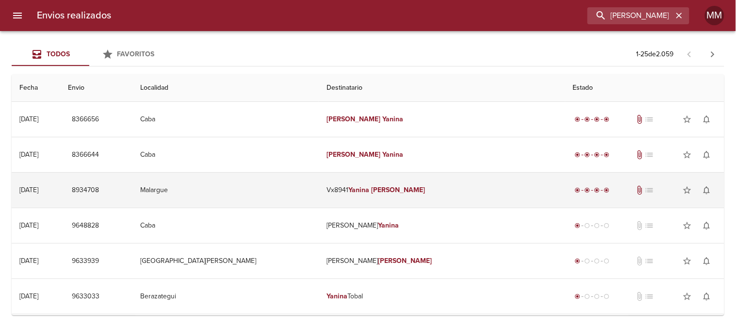
click at [351, 190] on td "Vx8941 [PERSON_NAME]" at bounding box center [442, 190] width 246 height 35
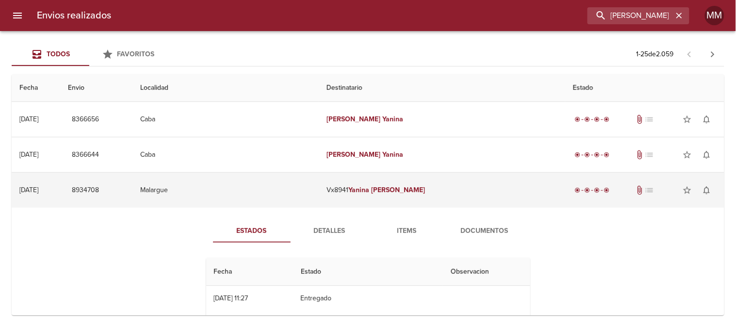
click at [351, 190] on td "Vx8941 [PERSON_NAME]" at bounding box center [442, 190] width 246 height 35
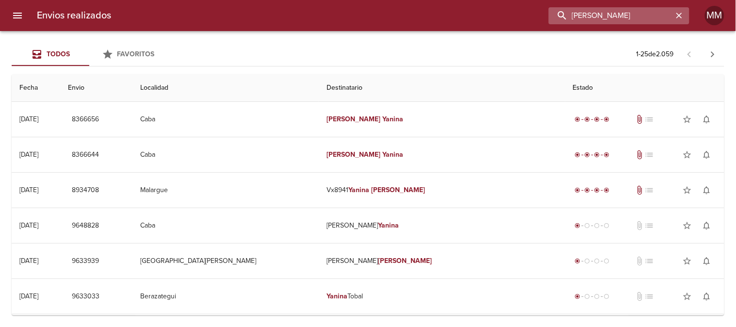
click at [628, 20] on input "[PERSON_NAME]" at bounding box center [611, 15] width 124 height 17
click at [591, 17] on input "[PERSON_NAME]" at bounding box center [611, 15] width 124 height 17
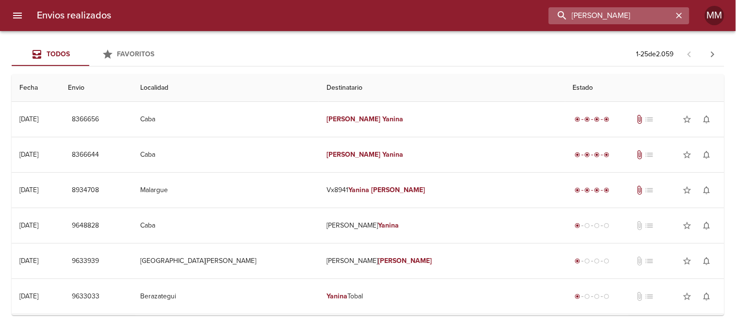
paste input "[PERSON_NAME]"
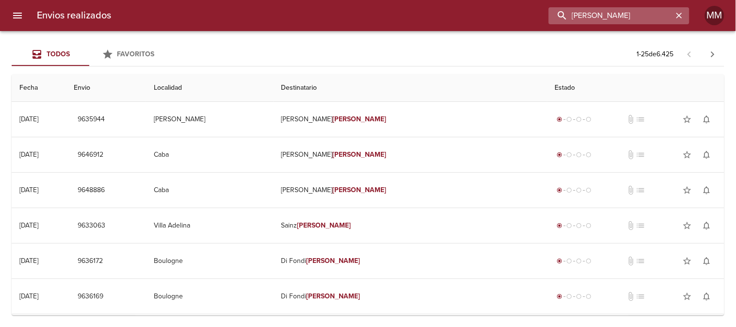
click at [606, 10] on input "[PERSON_NAME]" at bounding box center [611, 15] width 124 height 17
paste input "[PERSON_NAME] [PERSON_NAME]"
click at [654, 21] on input "[PERSON_NAME]" at bounding box center [611, 15] width 124 height 17
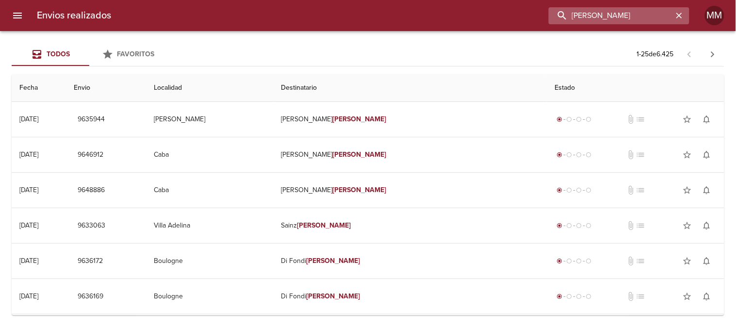
click at [654, 21] on input "[PERSON_NAME]" at bounding box center [611, 15] width 124 height 17
paste input "[PERSON_NAME]"
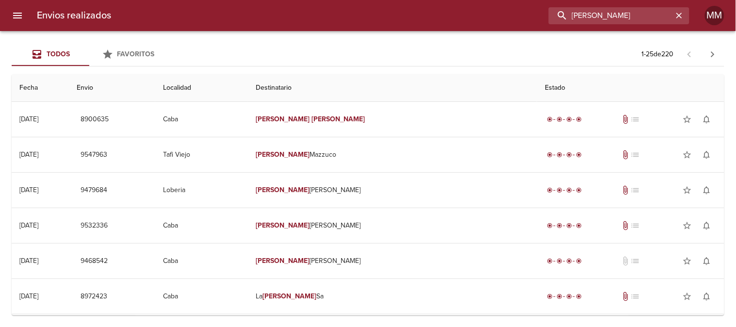
drag, startPoint x: 633, startPoint y: 17, endPoint x: 479, endPoint y: 20, distance: 154.4
click at [484, 20] on div "[PERSON_NAME]" at bounding box center [404, 15] width 571 height 17
paste input "[PERSON_NAME]"
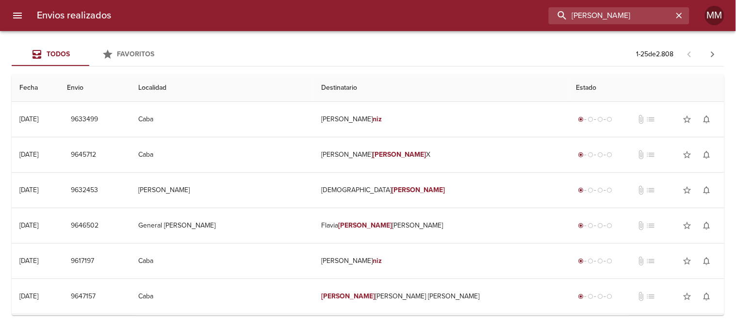
drag, startPoint x: 651, startPoint y: 13, endPoint x: 419, endPoint y: 20, distance: 232.1
click at [419, 20] on div "[PERSON_NAME]" at bounding box center [404, 15] width 571 height 17
paste input "VX9926"
type input "VX9926"
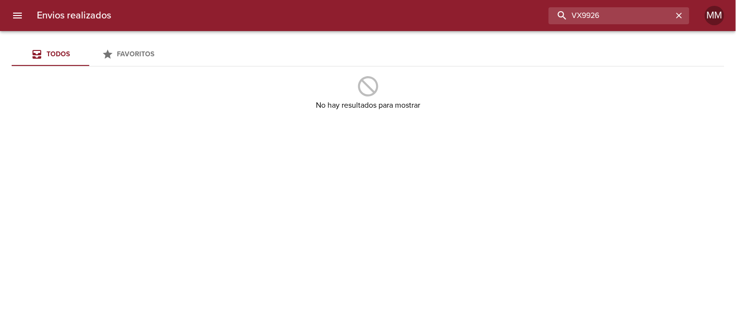
drag, startPoint x: 583, startPoint y: 10, endPoint x: 454, endPoint y: 15, distance: 129.2
click at [463, 13] on div "VX9926" at bounding box center [404, 15] width 571 height 17
click at [610, 11] on input "buscar" at bounding box center [611, 15] width 124 height 17
paste input "[PERSON_NAME]"
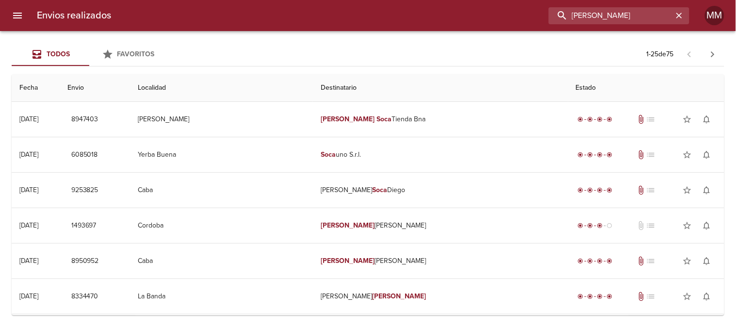
drag, startPoint x: 615, startPoint y: 18, endPoint x: 497, endPoint y: 17, distance: 118.0
click at [500, 17] on div "[PERSON_NAME]" at bounding box center [404, 15] width 571 height 17
paste input "[PERSON_NAME] [PERSON_NAME]"
type input "[PERSON_NAME] [PERSON_NAME]"
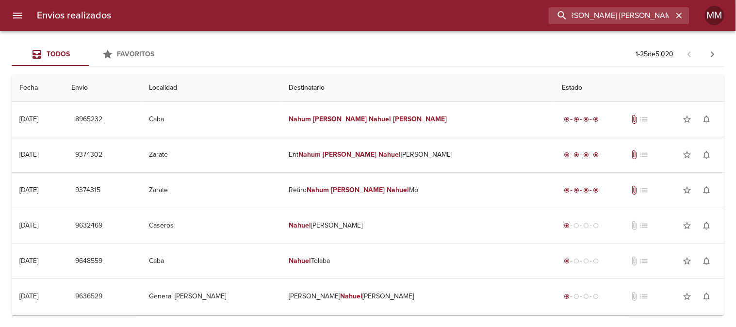
scroll to position [0, 0]
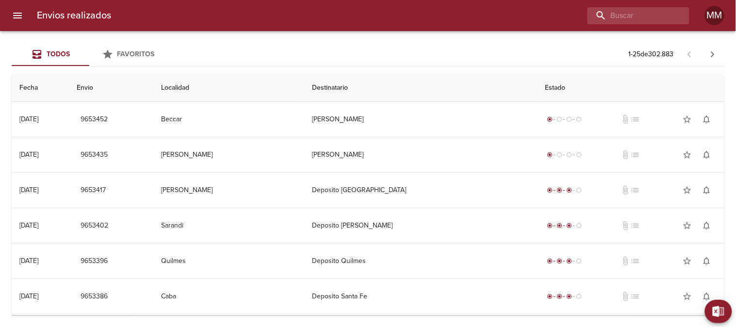
click at [632, 25] on div "Envios realizados MM" at bounding box center [368, 15] width 736 height 31
click at [632, 20] on input "buscar" at bounding box center [611, 15] width 124 height 17
paste input "[PERSON_NAME]"
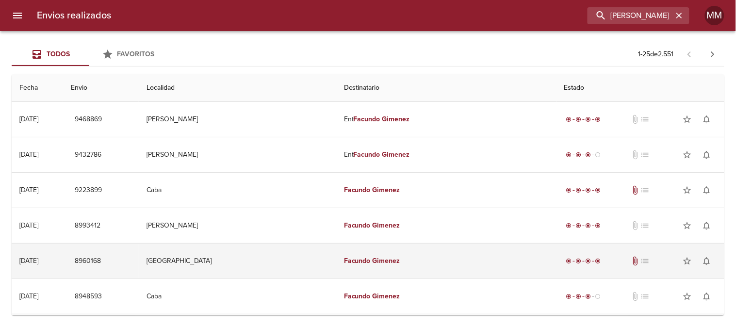
click at [345, 256] on td "[PERSON_NAME]" at bounding box center [446, 261] width 220 height 35
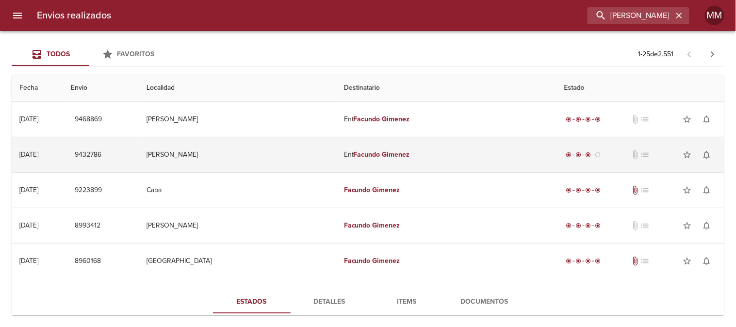
scroll to position [108, 0]
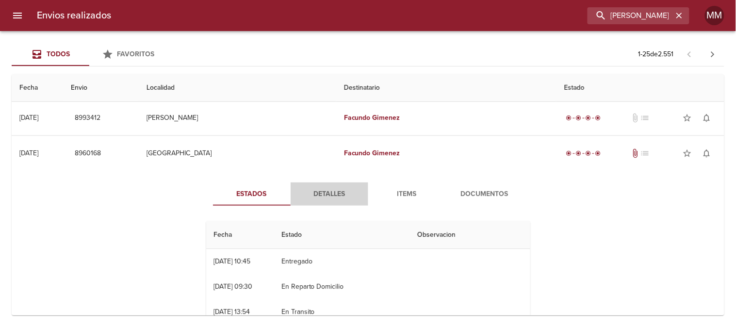
click at [329, 197] on span "Detalles" at bounding box center [330, 194] width 66 height 12
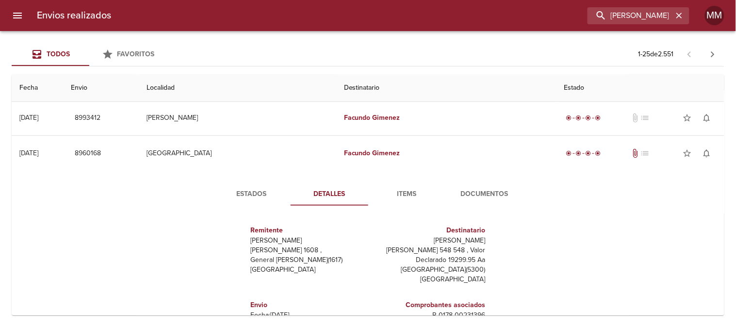
scroll to position [15, 0]
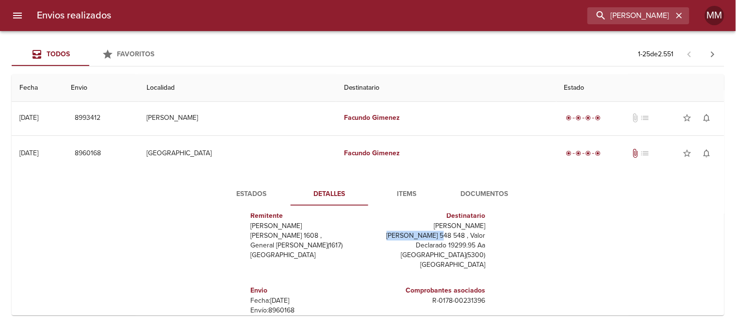
drag, startPoint x: 389, startPoint y: 238, endPoint x: 435, endPoint y: 232, distance: 47.0
click at [435, 232] on p "Carlos Gardel 548 548 , Valor Declarado 19299.95 Aa" at bounding box center [429, 240] width 114 height 19
click at [638, 18] on input "Facundo Gimenez" at bounding box center [611, 15] width 124 height 17
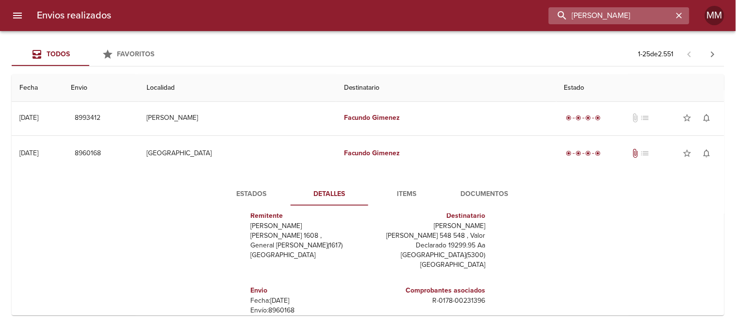
paste input "Maribel Ester Ovando Quecaña"
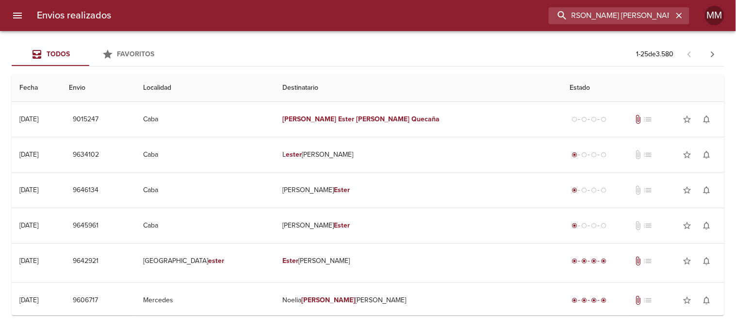
scroll to position [0, 0]
click at [637, 16] on input "Maribel Ester Ovando Quecaña" at bounding box center [611, 15] width 124 height 17
paste input "Natalia Lorena Abregu"
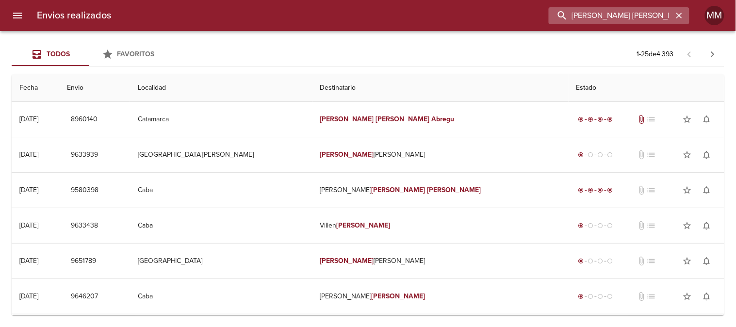
click at [603, 15] on input "Natalia Lorena Abregu" at bounding box center [611, 15] width 124 height 17
paste input "Marina Ximena Masa"
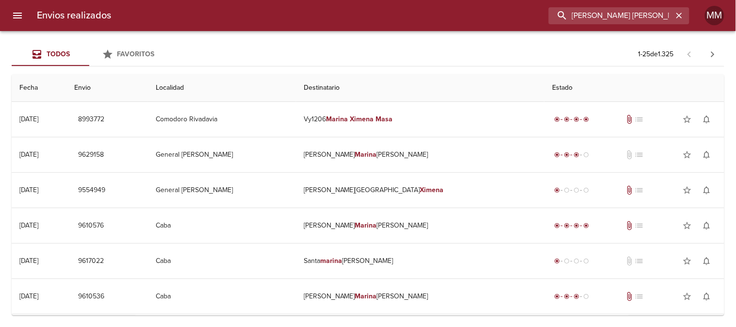
drag, startPoint x: 652, startPoint y: 15, endPoint x: 515, endPoint y: 11, distance: 137.4
click at [518, 10] on div "Marina Ximena Masa" at bounding box center [404, 15] width 571 height 17
paste input "Juan Martín Nigri"
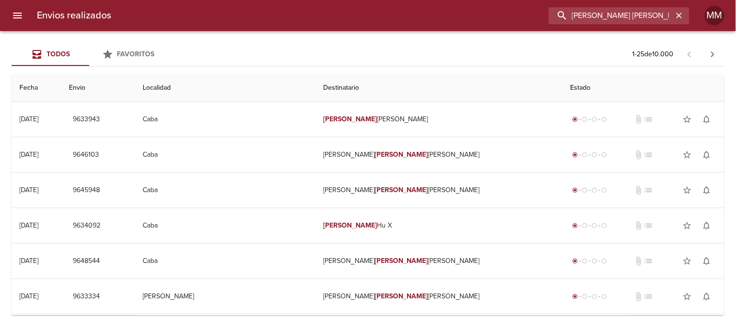
drag, startPoint x: 636, startPoint y: 16, endPoint x: 507, endPoint y: 21, distance: 129.3
click at [507, 21] on div "Juan Martín Nigri" at bounding box center [404, 15] width 571 height 17
paste input "Valeria Palacios"
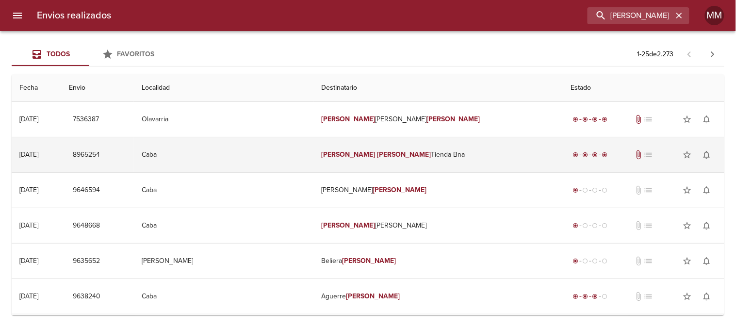
click at [406, 151] on td "Valeria Palacios Tienda Bna" at bounding box center [439, 154] width 250 height 35
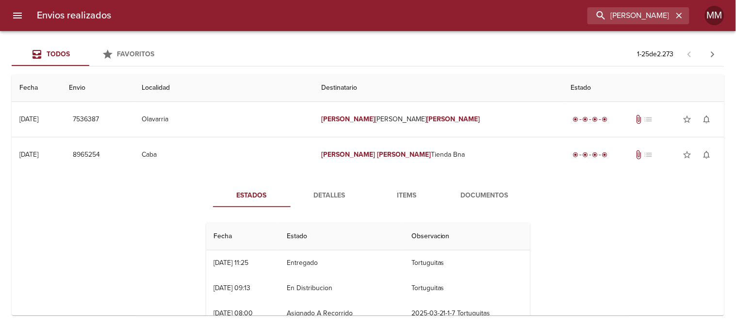
click at [346, 194] on span "Detalles" at bounding box center [330, 196] width 66 height 12
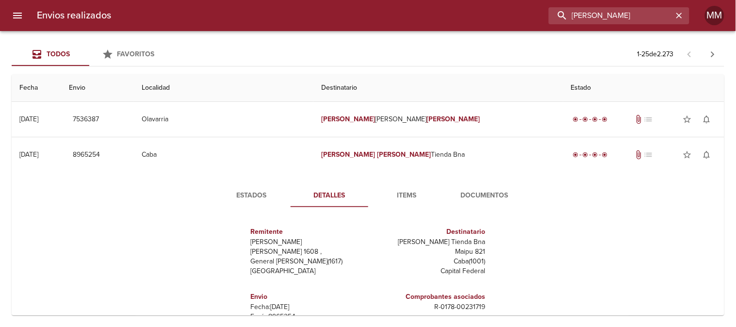
drag, startPoint x: 670, startPoint y: 14, endPoint x: 517, endPoint y: 10, distance: 153.4
click at [522, 11] on div "Valeria Palacios" at bounding box center [404, 15] width 571 height 17
paste input "Diego Kupferbeg"
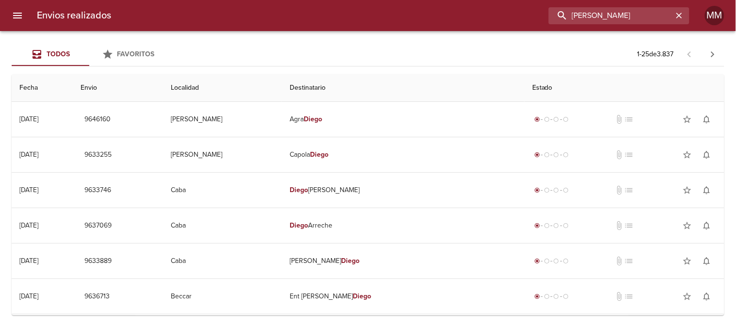
drag, startPoint x: 641, startPoint y: 12, endPoint x: 527, endPoint y: 17, distance: 114.2
click at [528, 17] on div "Diego Kupferbeg" at bounding box center [404, 15] width 571 height 17
drag, startPoint x: 642, startPoint y: 15, endPoint x: 404, endPoint y: 18, distance: 237.9
click at [411, 21] on div "Diego Kupferbeg" at bounding box center [404, 15] width 571 height 17
paste input "Sandro Sebastian"
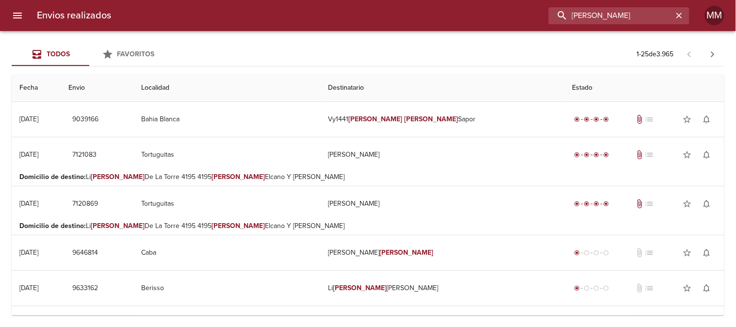
drag, startPoint x: 579, startPoint y: 18, endPoint x: 374, endPoint y: 42, distance: 205.8
click at [411, 27] on div "Envios realizados Sandro Sebastian MM" at bounding box center [368, 15] width 736 height 31
paste input "Magdalena Fernández"
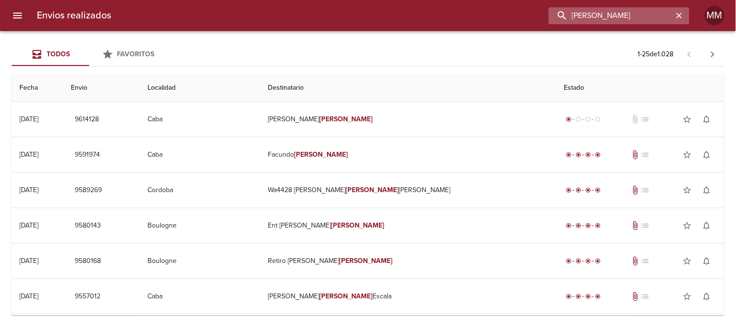
drag, startPoint x: 661, startPoint y: 16, endPoint x: 558, endPoint y: 14, distance: 102.9
click at [560, 15] on input "Magdalena Fernández" at bounding box center [611, 15] width 124 height 17
paste input "Diego Domingu"
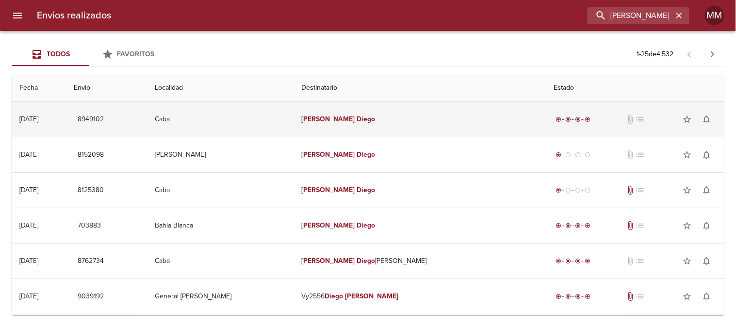
click at [341, 113] on td "Dominguez Diego" at bounding box center [420, 119] width 252 height 35
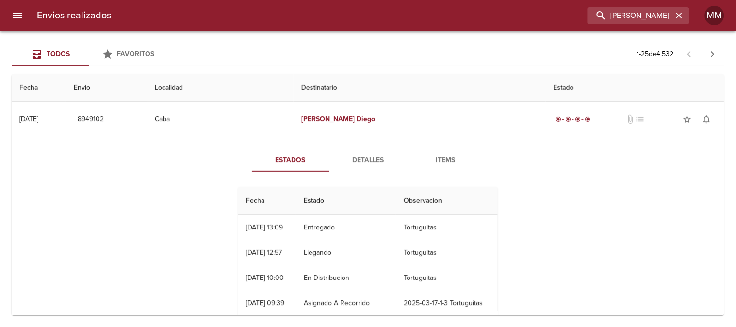
click at [383, 167] on button "Detalles" at bounding box center [369, 160] width 78 height 23
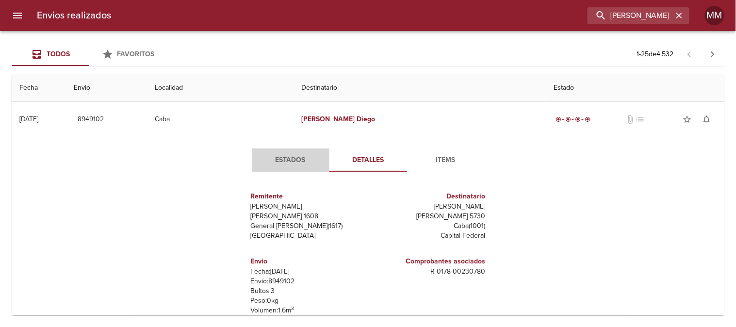
click at [293, 156] on span "Estados" at bounding box center [291, 160] width 66 height 12
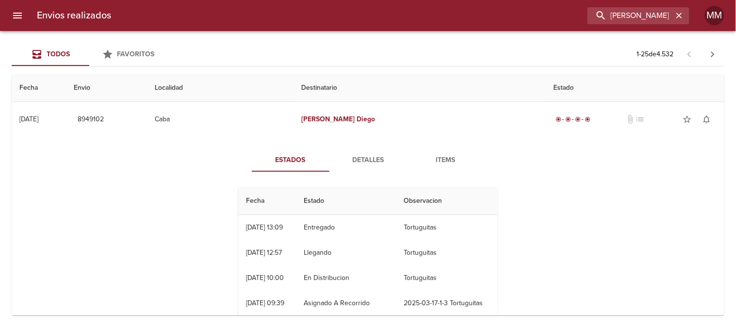
click at [363, 161] on span "Detalles" at bounding box center [368, 160] width 66 height 12
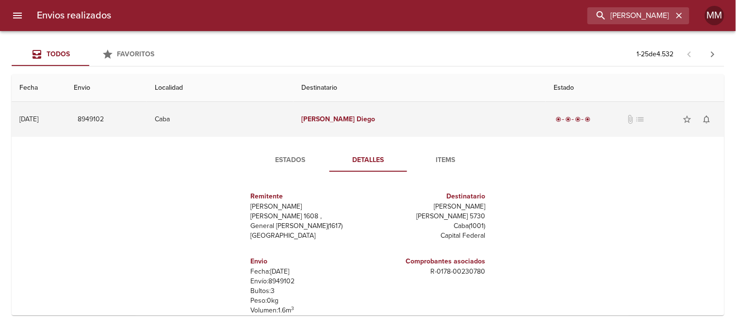
click at [362, 114] on td "Dominguez Diego" at bounding box center [420, 119] width 252 height 35
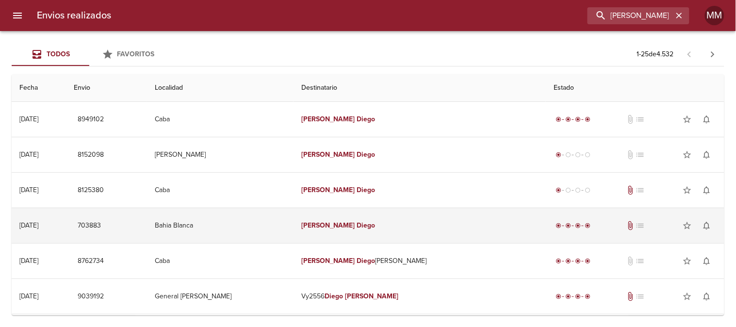
click at [344, 229] on em "Dominguez" at bounding box center [328, 225] width 54 height 8
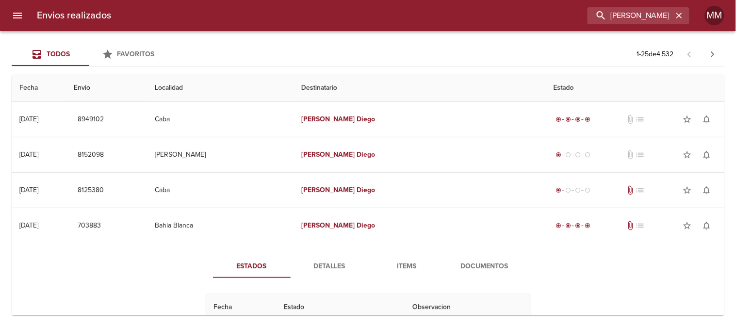
click at [333, 255] on button "Detalles" at bounding box center [330, 266] width 78 height 23
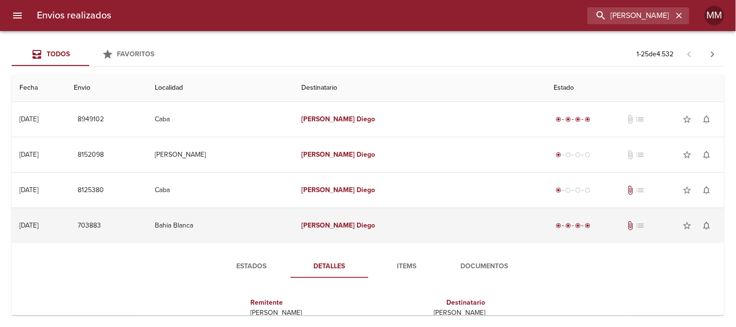
scroll to position [54, 0]
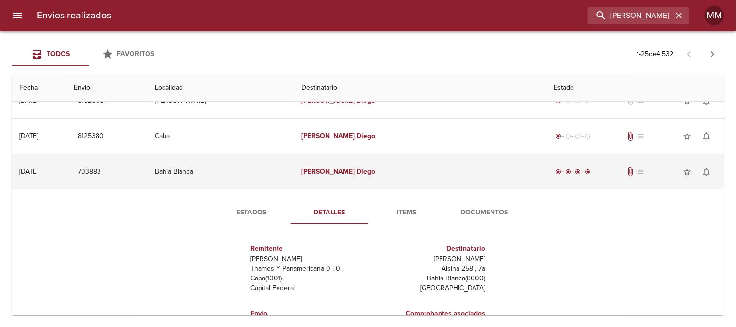
click at [328, 170] on em "Dominguez" at bounding box center [328, 171] width 54 height 8
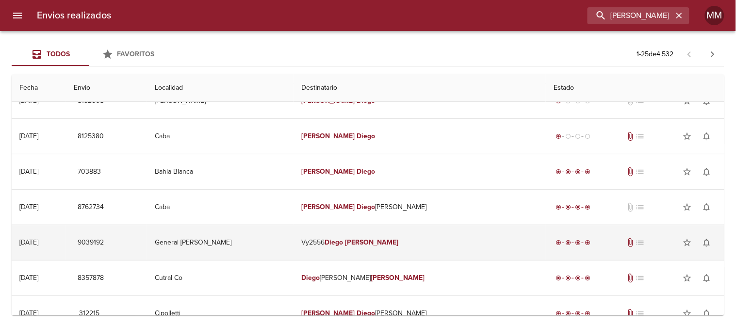
click at [362, 235] on td "Vy2556 Diego Dominguez" at bounding box center [420, 242] width 252 height 35
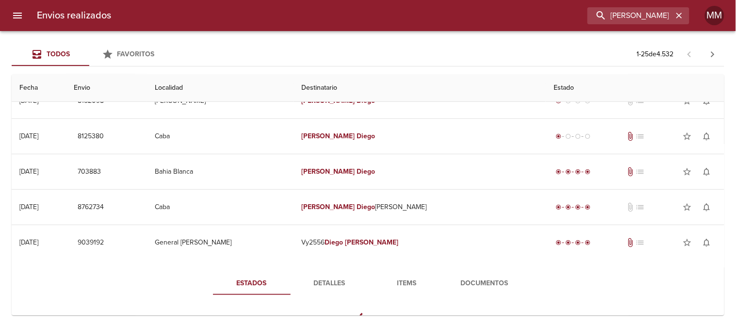
scroll to position [108, 0]
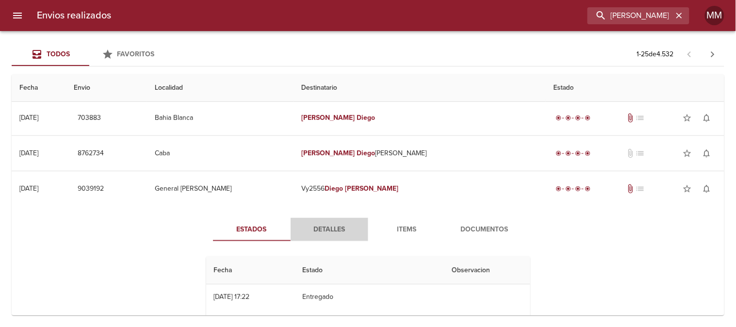
click at [340, 239] on button "Detalles" at bounding box center [330, 229] width 78 height 23
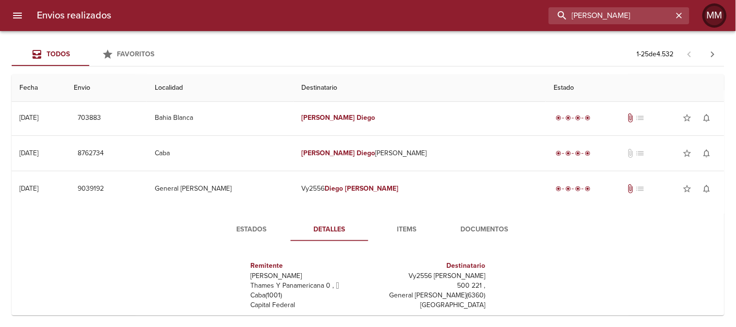
drag, startPoint x: 614, startPoint y: 15, endPoint x: 683, endPoint y: 15, distance: 68.9
click at [710, 11] on div "Envios realizados Diego Dominguez MM" at bounding box center [368, 15] width 736 height 31
drag, startPoint x: 659, startPoint y: 15, endPoint x: 532, endPoint y: 36, distance: 128.6
click at [534, 0] on div "Envios realizados Diego Dominguez MM Todos Favoritos 1 - 25 de 4.532 Fecha Envi…" at bounding box center [368, 0] width 736 height 0
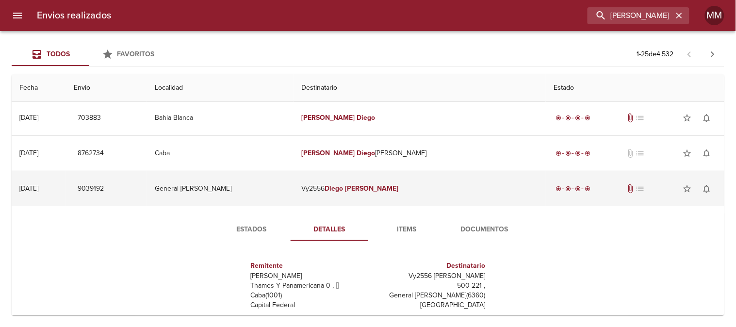
click at [343, 188] on em "Diego" at bounding box center [334, 188] width 18 height 8
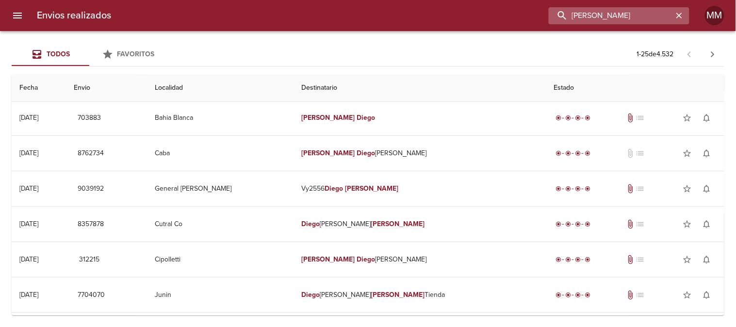
click at [653, 22] on input "Diego Dominguez" at bounding box center [611, 15] width 124 height 17
paste input "aiana Daniela Merlo Beltran"
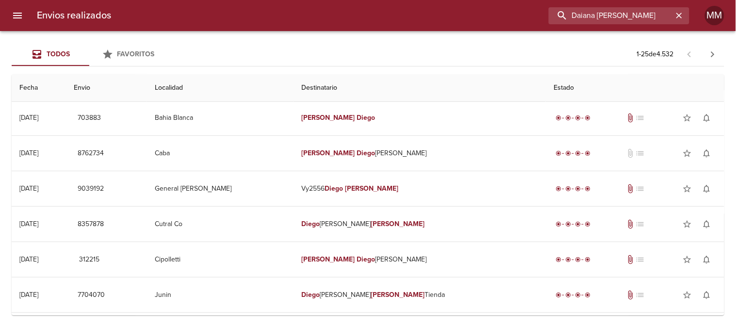
type input "Daiana Daniela Merlo Beltran"
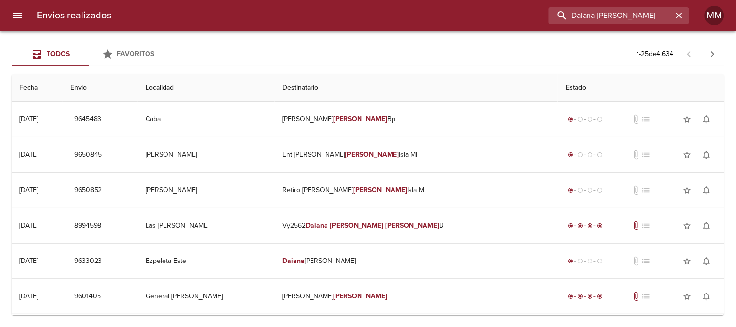
scroll to position [0, 0]
